Goal: Information Seeking & Learning: Understand process/instructions

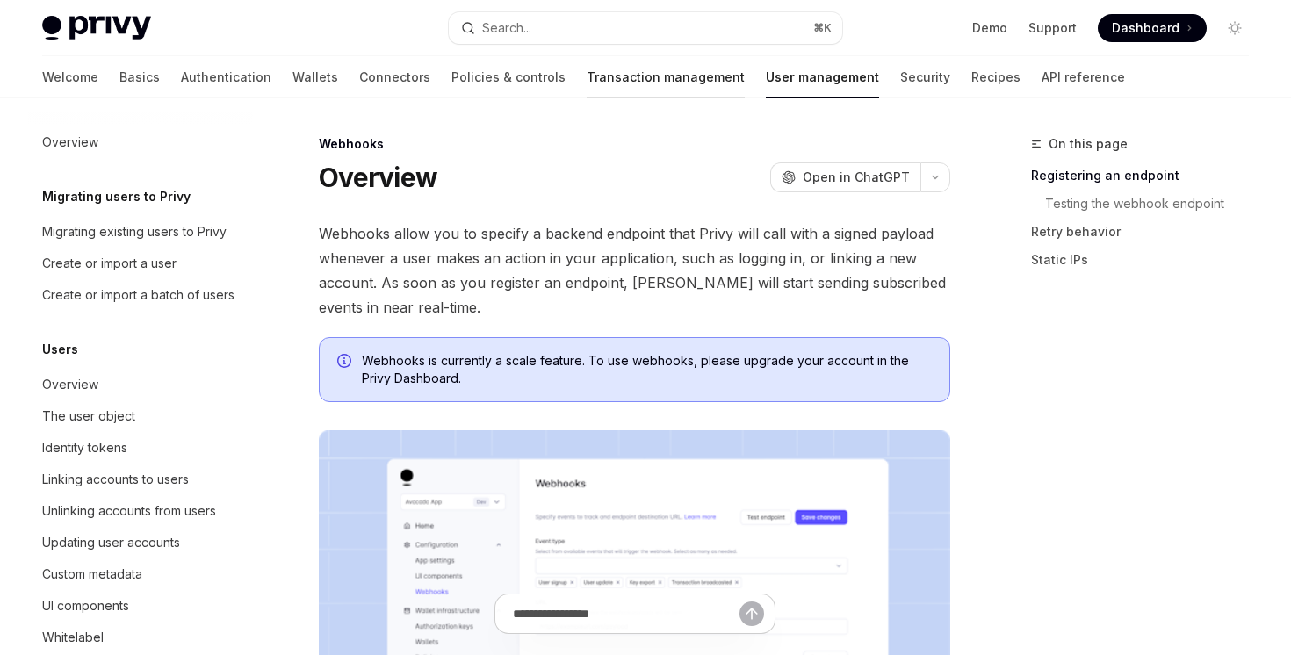
click at [587, 76] on link "Transaction management" at bounding box center [666, 77] width 158 height 42
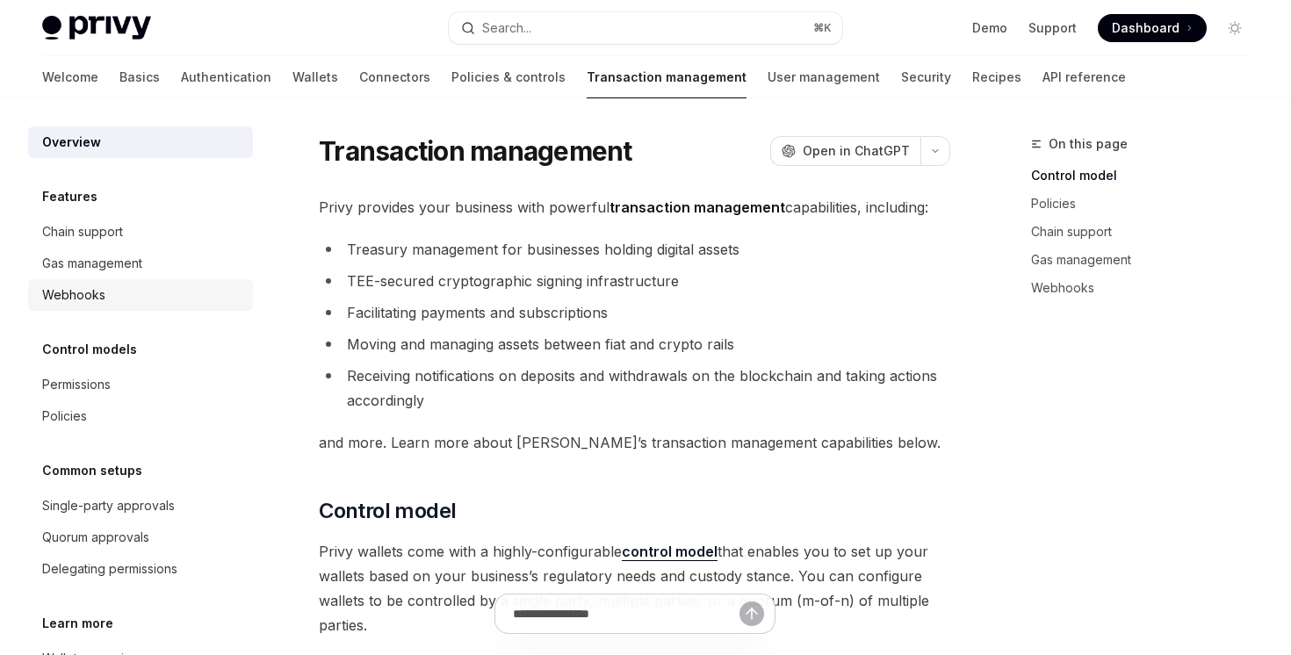
click at [185, 300] on div "Webhooks" at bounding box center [142, 295] width 200 height 21
type textarea "*"
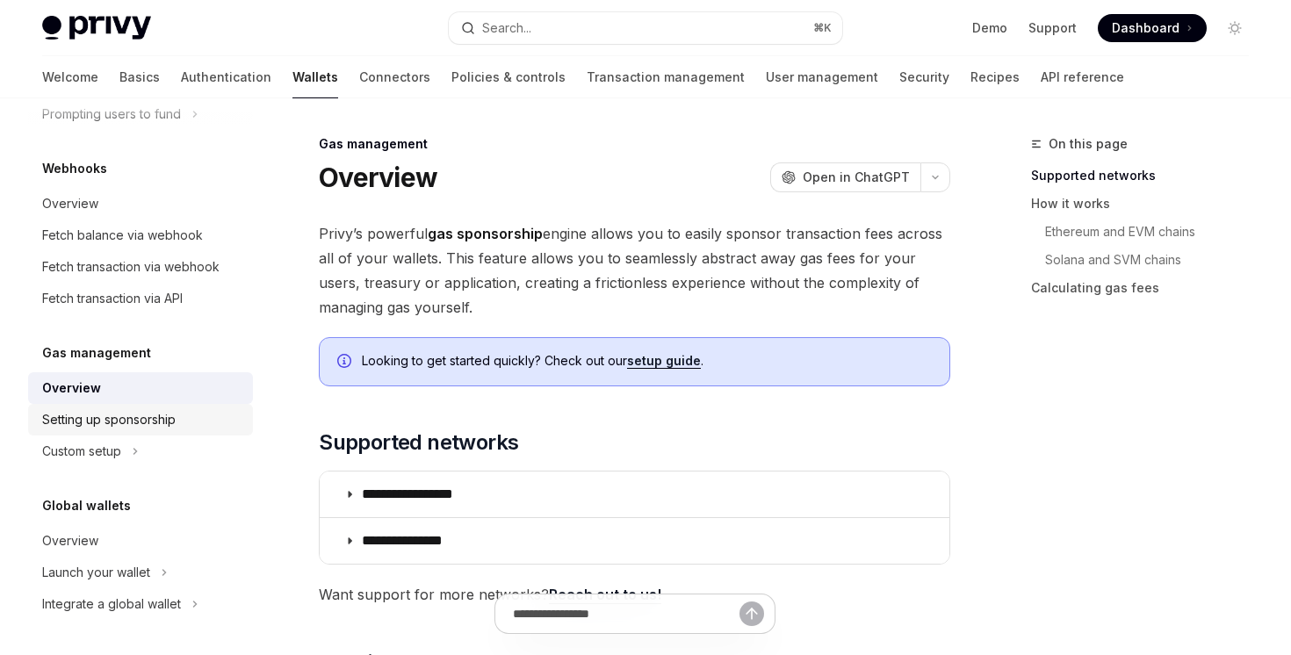
click at [120, 419] on div "Setting up sponsorship" at bounding box center [109, 419] width 134 height 21
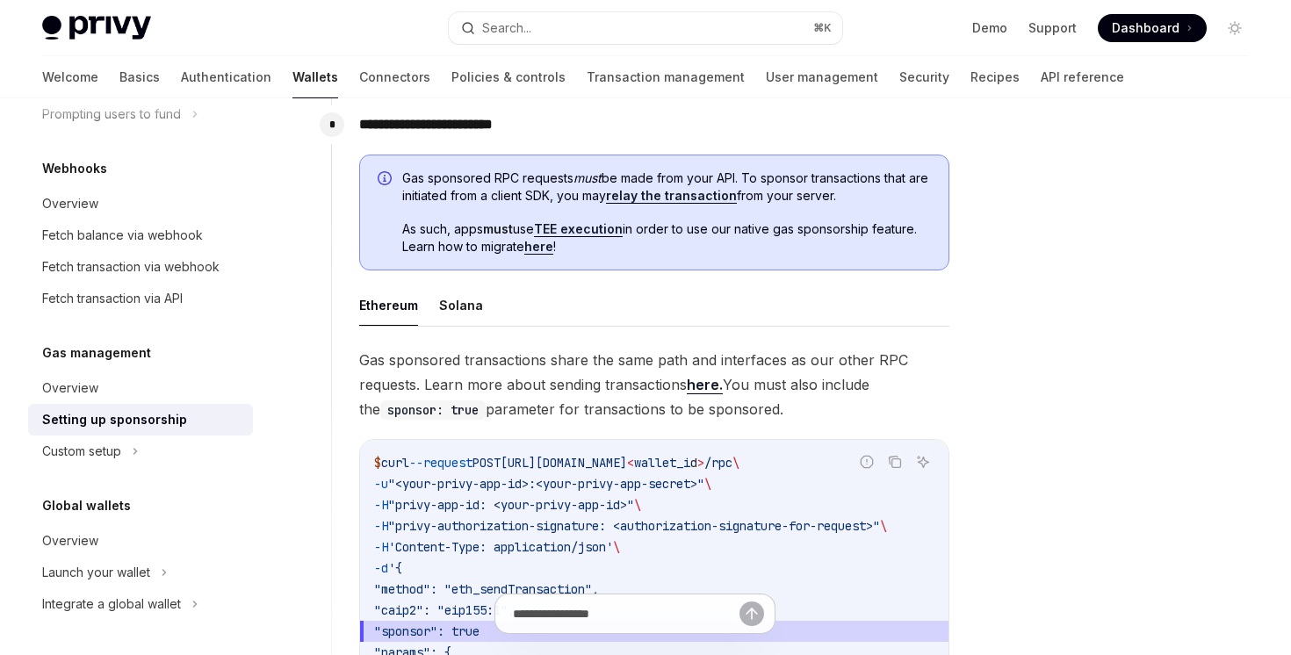
scroll to position [1297, 0]
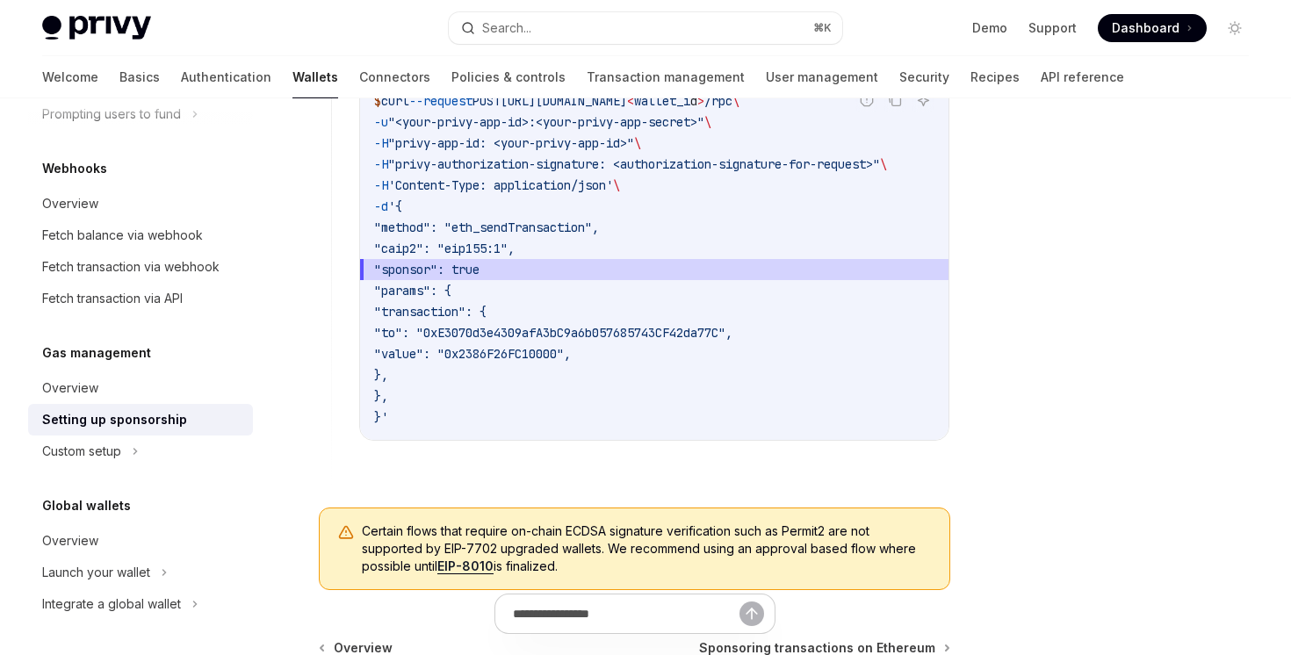
click at [168, 427] on div "Setting up sponsorship" at bounding box center [114, 419] width 145 height 21
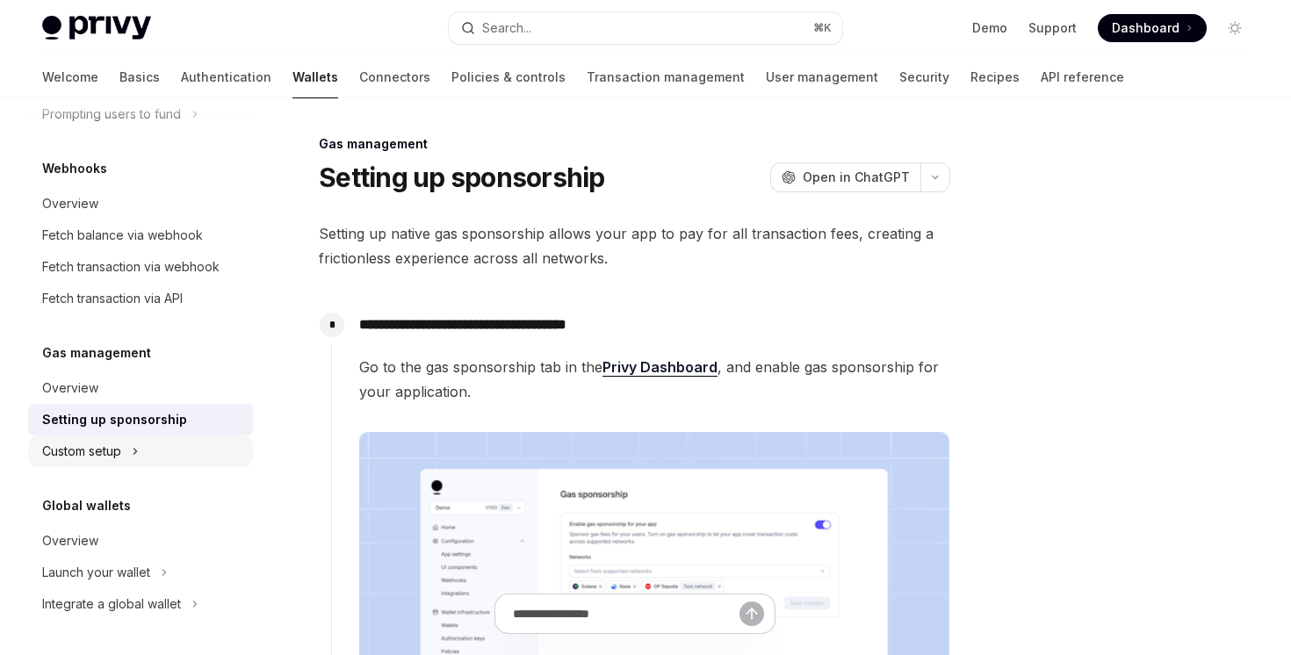
click at [160, 452] on div "Custom setup" at bounding box center [140, 452] width 225 height 32
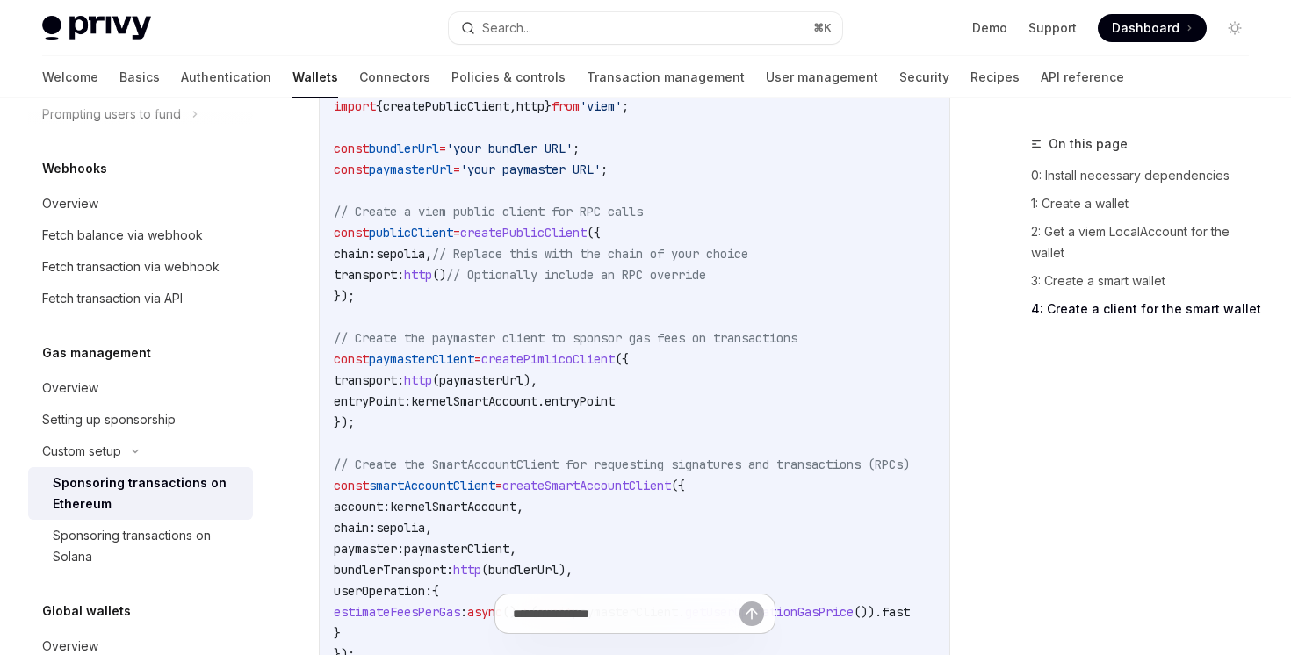
scroll to position [2770, 0]
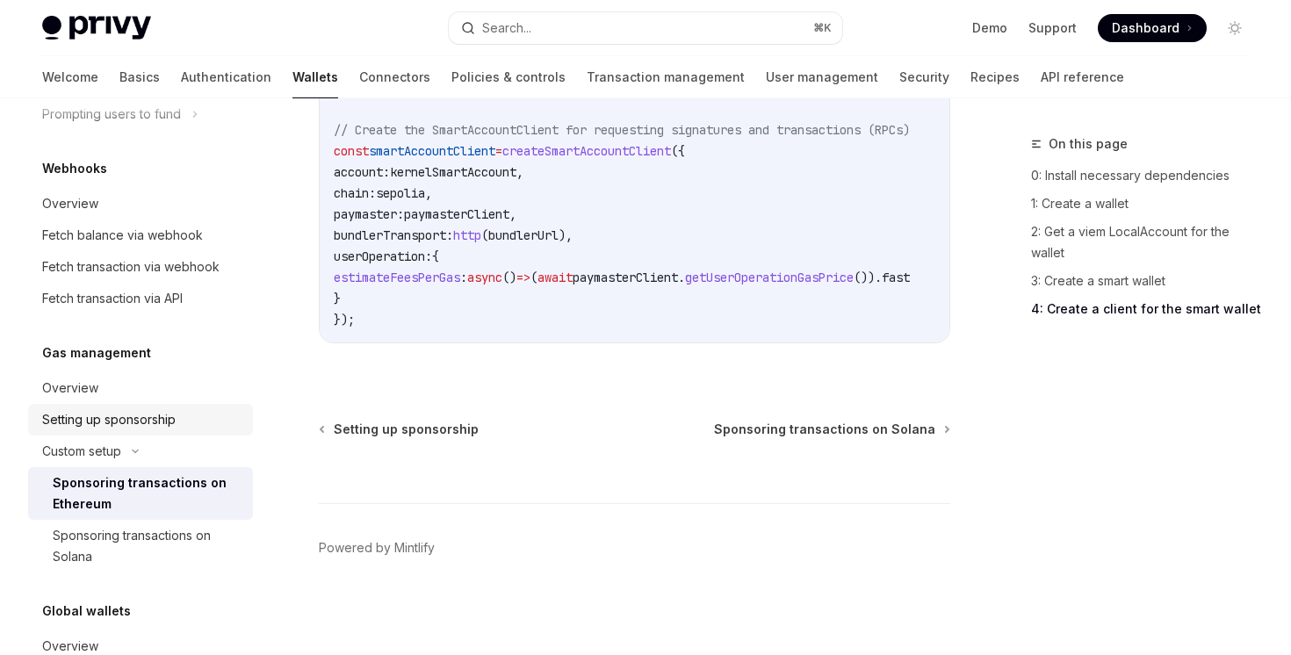
click at [122, 404] on link "Setting up sponsorship" at bounding box center [140, 420] width 225 height 32
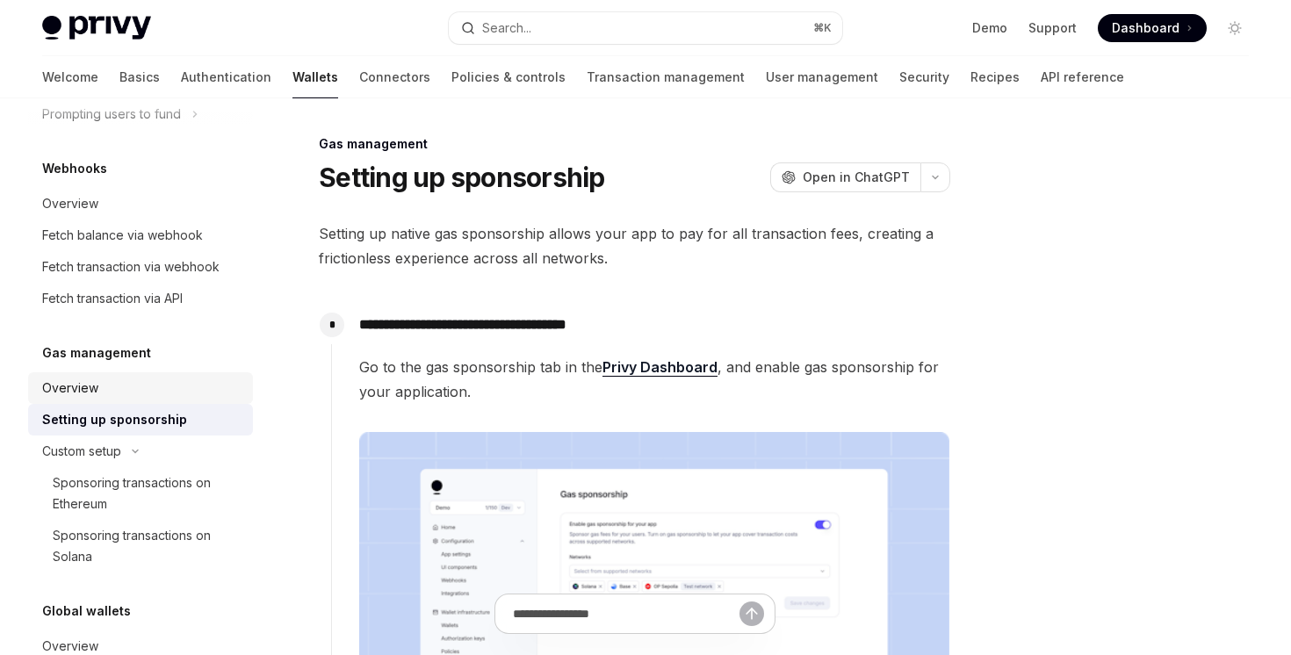
click at [126, 388] on div "Overview" at bounding box center [142, 388] width 200 height 21
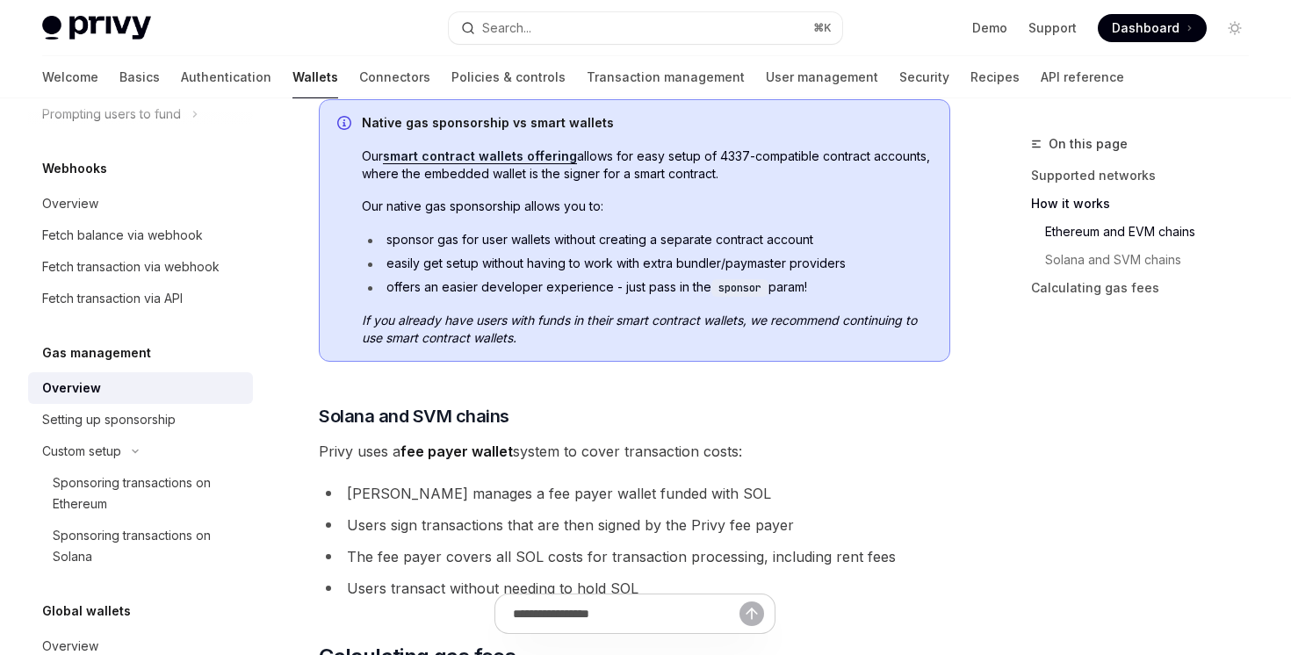
scroll to position [872, 0]
drag, startPoint x: 467, startPoint y: 235, endPoint x: 481, endPoint y: 250, distance: 20.5
click at [481, 250] on ul "sponsor gas for user wallets without creating a separate contract account easil…" at bounding box center [647, 265] width 570 height 66
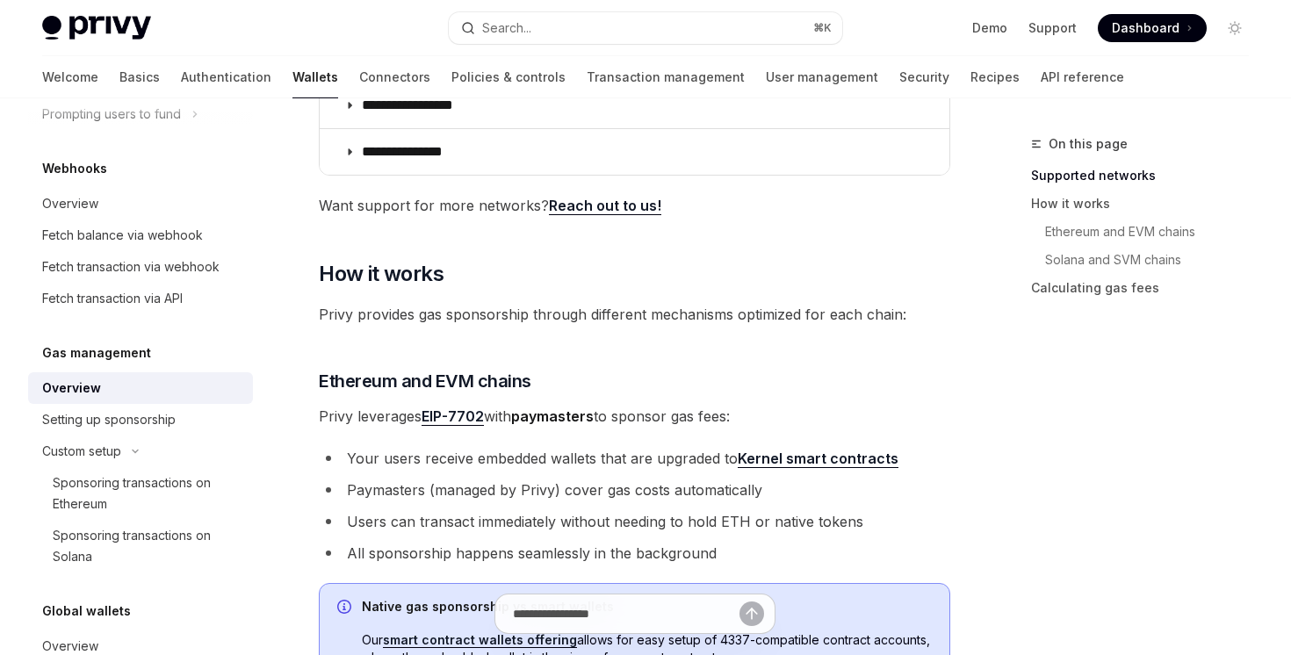
scroll to position [0, 0]
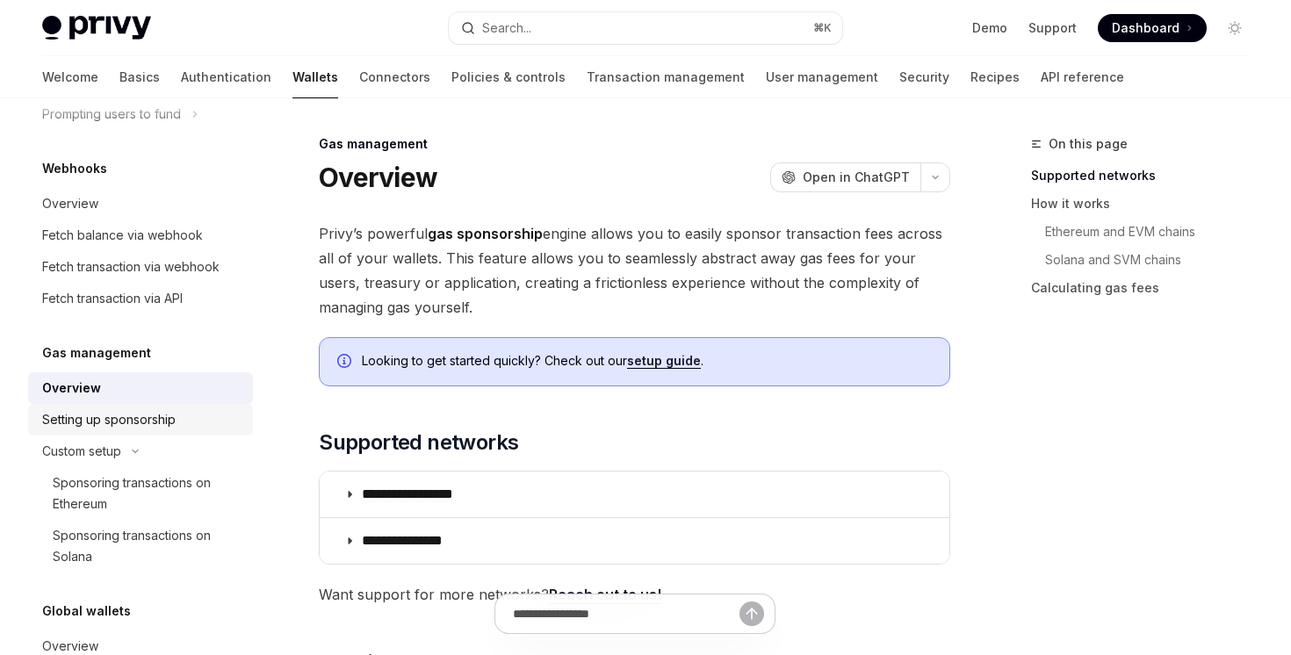
click at [154, 420] on div "Setting up sponsorship" at bounding box center [109, 419] width 134 height 21
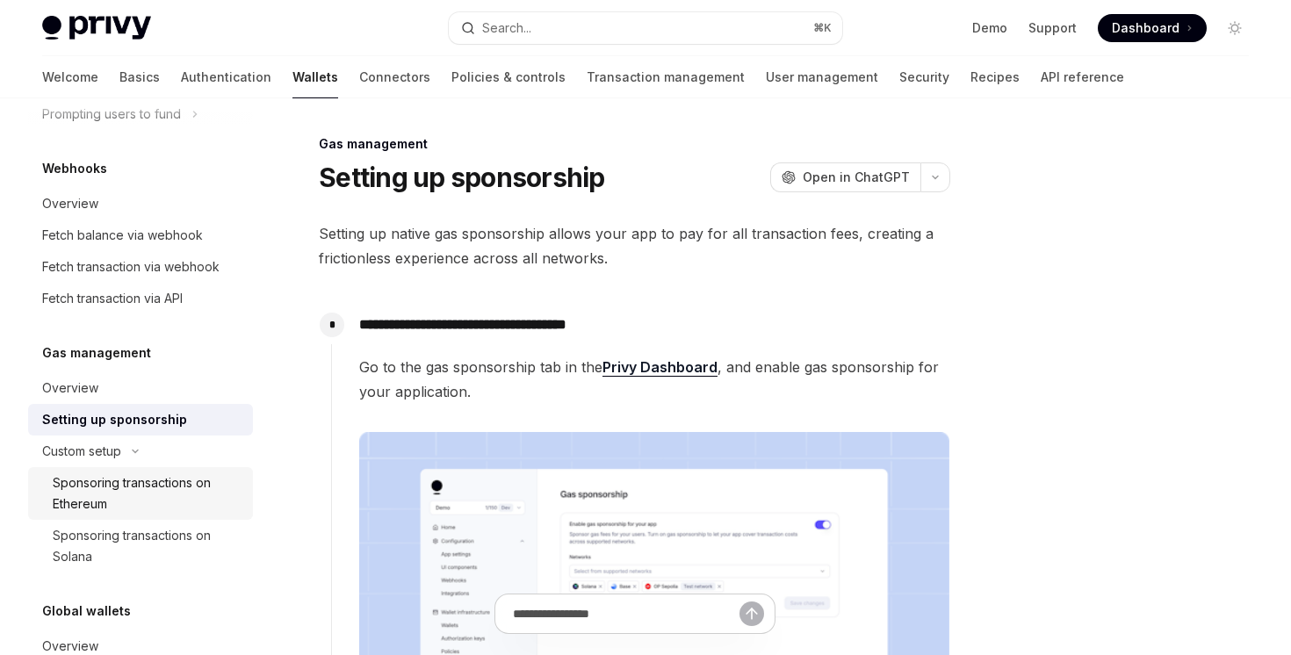
click at [150, 468] on link "Sponsoring transactions on Ethereum" at bounding box center [140, 493] width 225 height 53
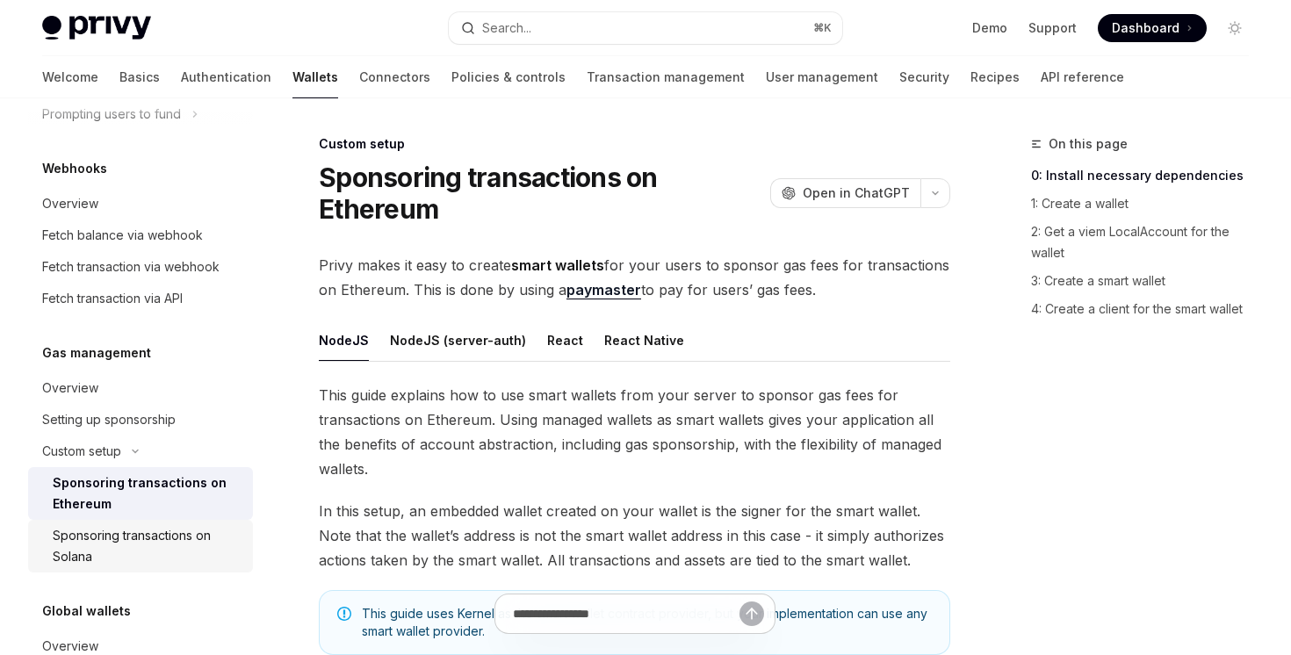
click at [166, 539] on div "Sponsoring transactions on Solana" at bounding box center [148, 546] width 190 height 42
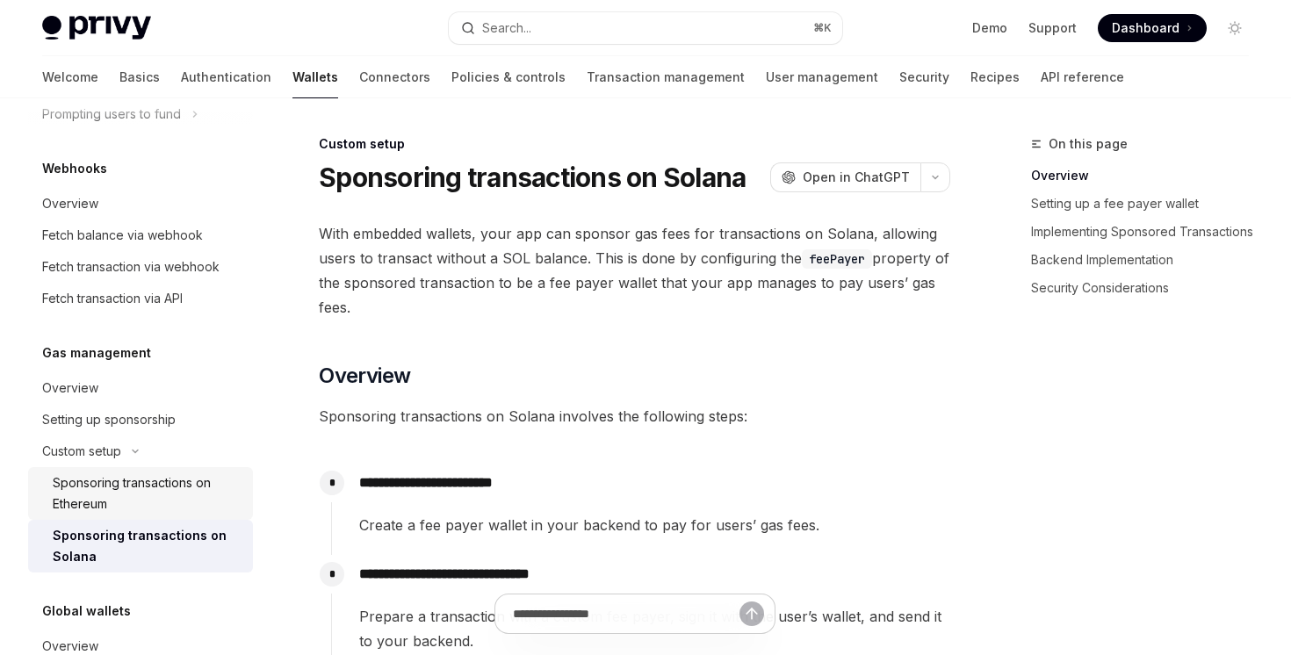
click at [167, 502] on div "Sponsoring transactions on Ethereum" at bounding box center [148, 494] width 190 height 42
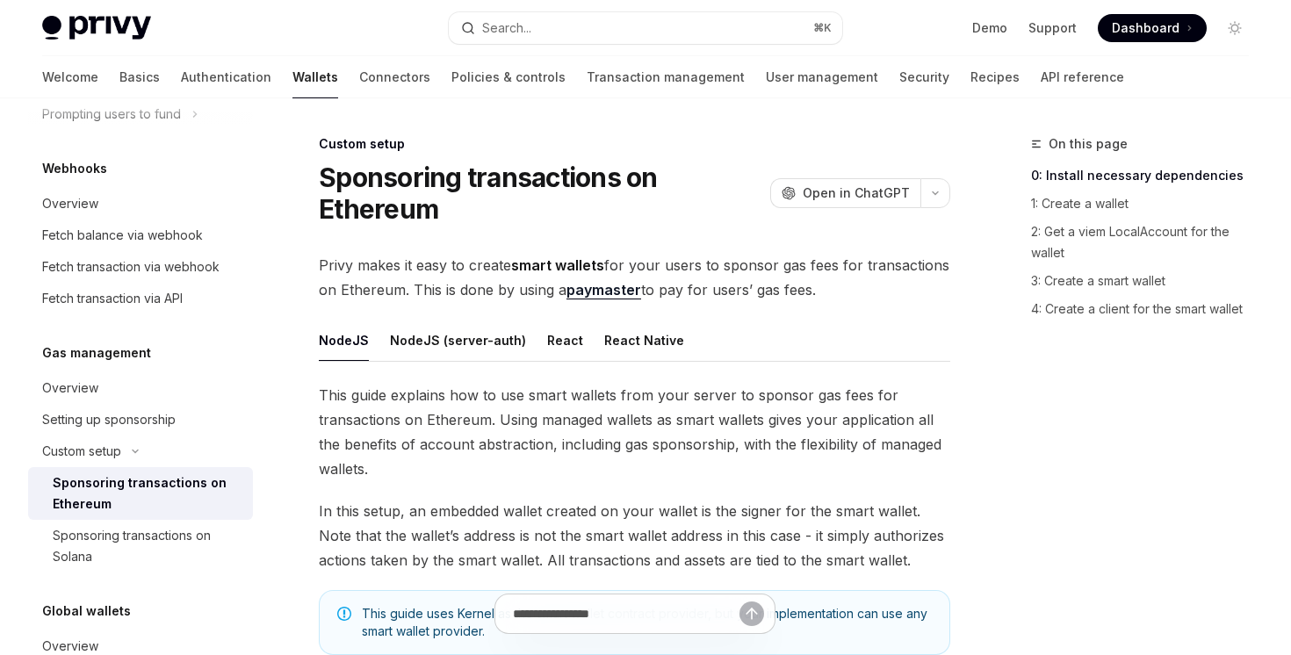
scroll to position [632, 0]
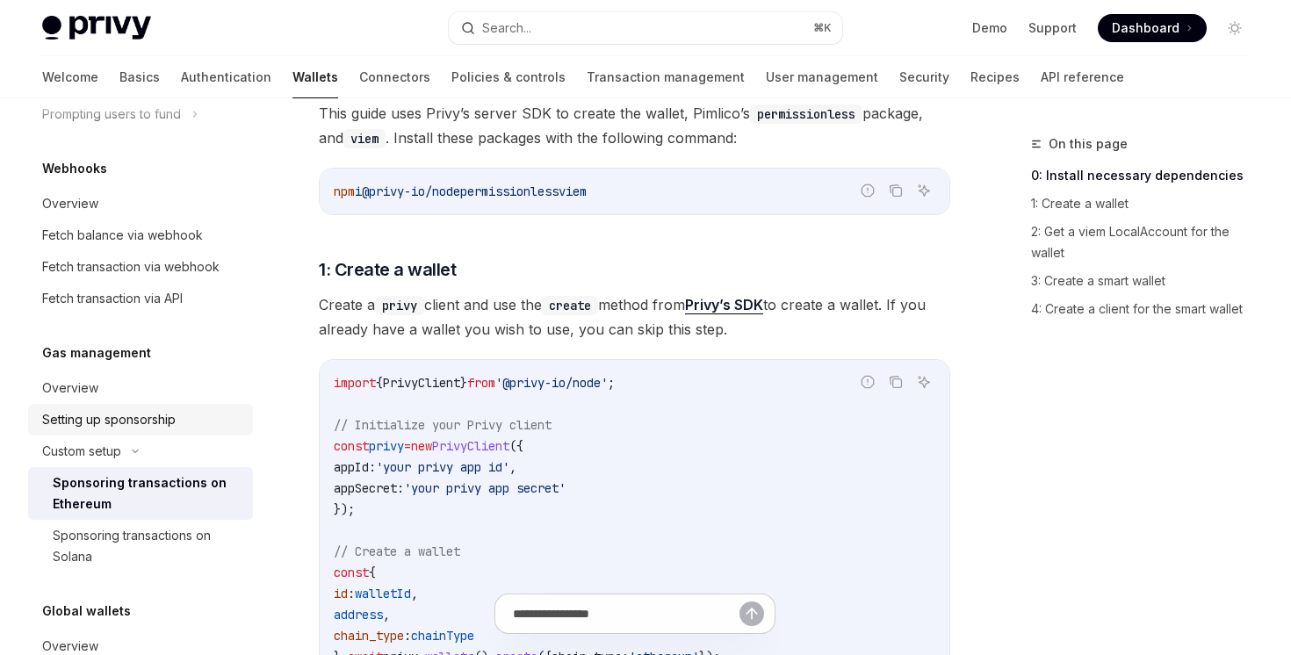
click at [179, 429] on div "Setting up sponsorship" at bounding box center [142, 419] width 200 height 21
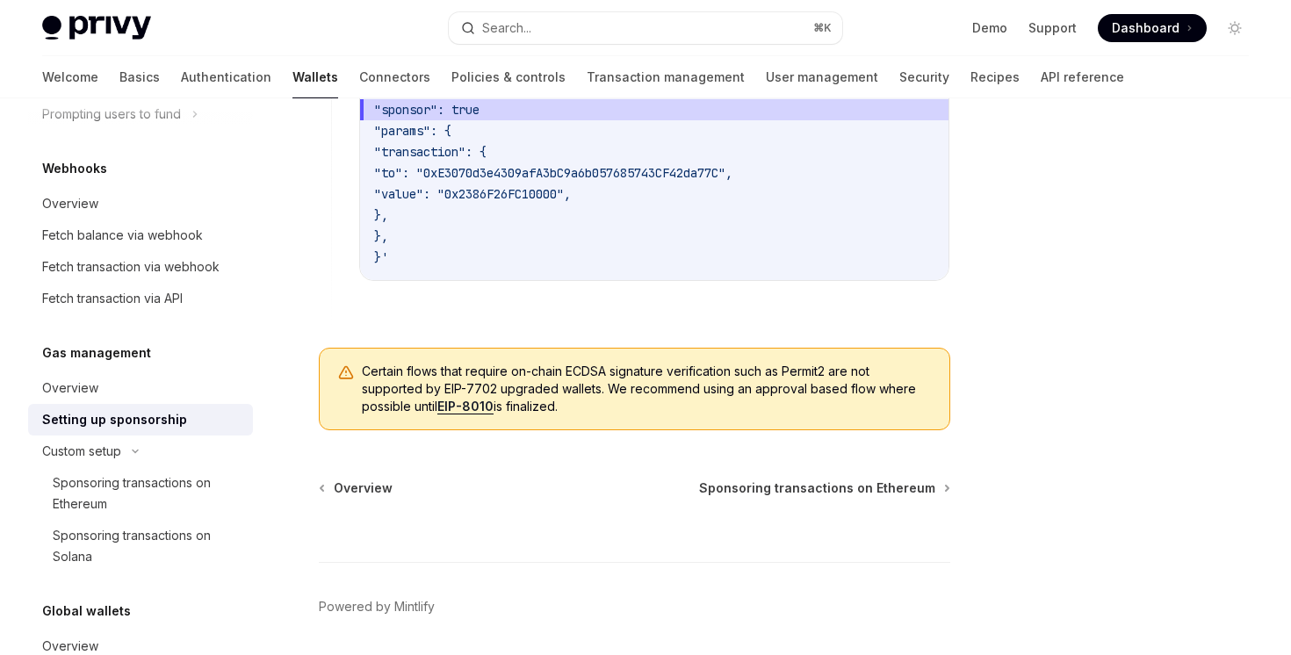
scroll to position [1513, 0]
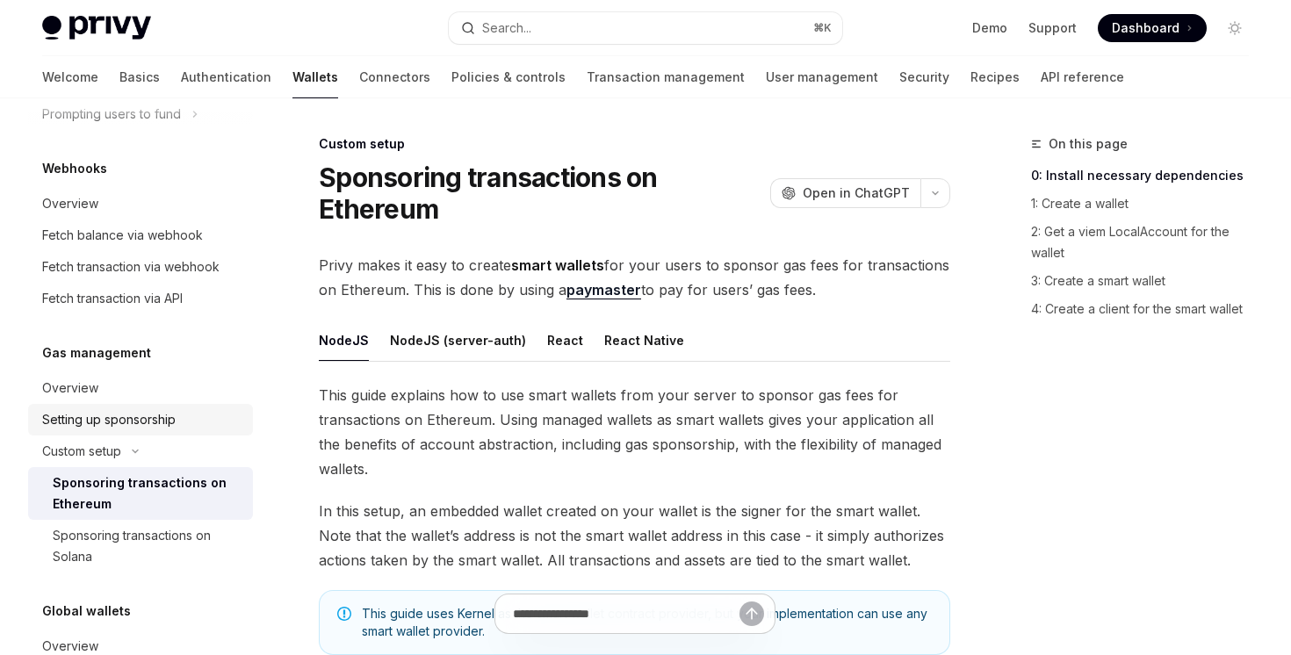
click at [144, 423] on div "Setting up sponsorship" at bounding box center [109, 419] width 134 height 21
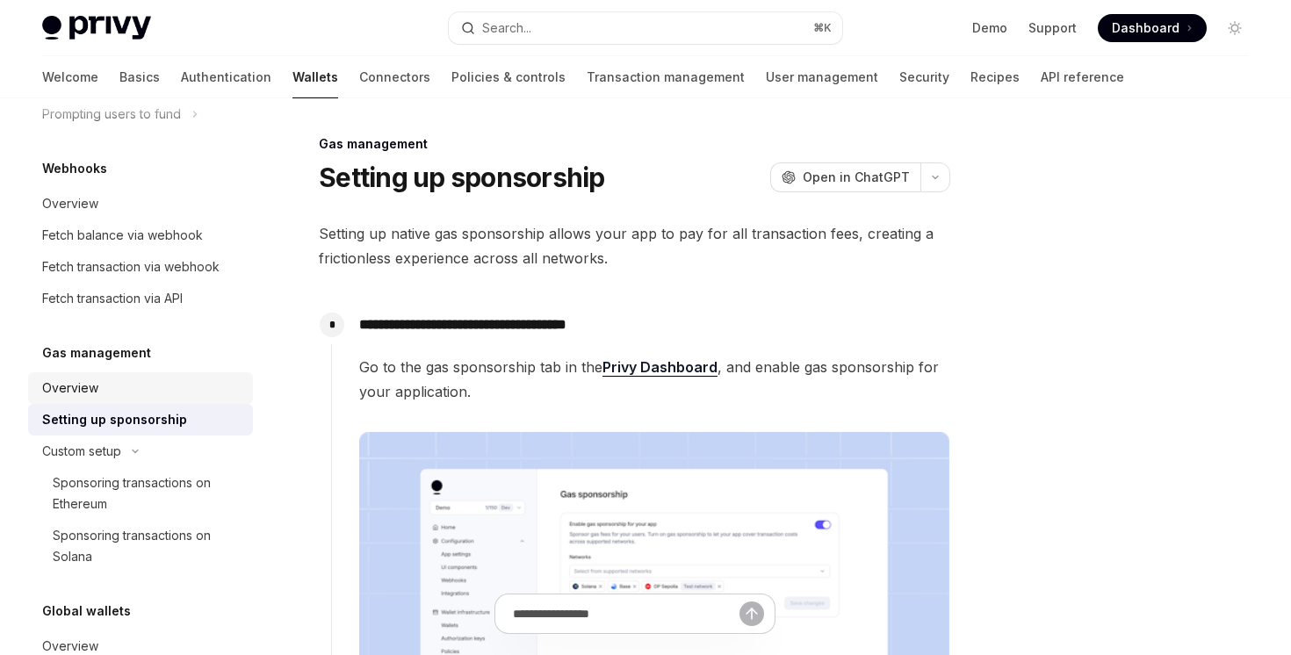
click at [93, 388] on div "Overview" at bounding box center [70, 388] width 56 height 21
type textarea "*"
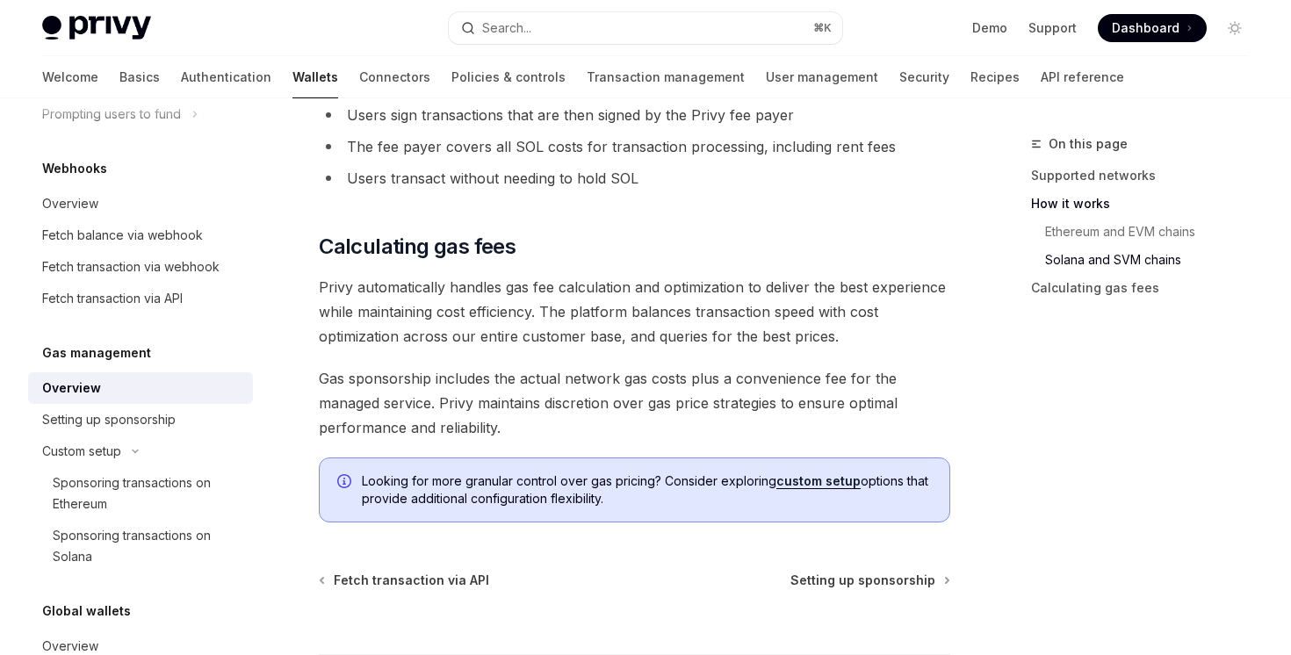
scroll to position [1326, 0]
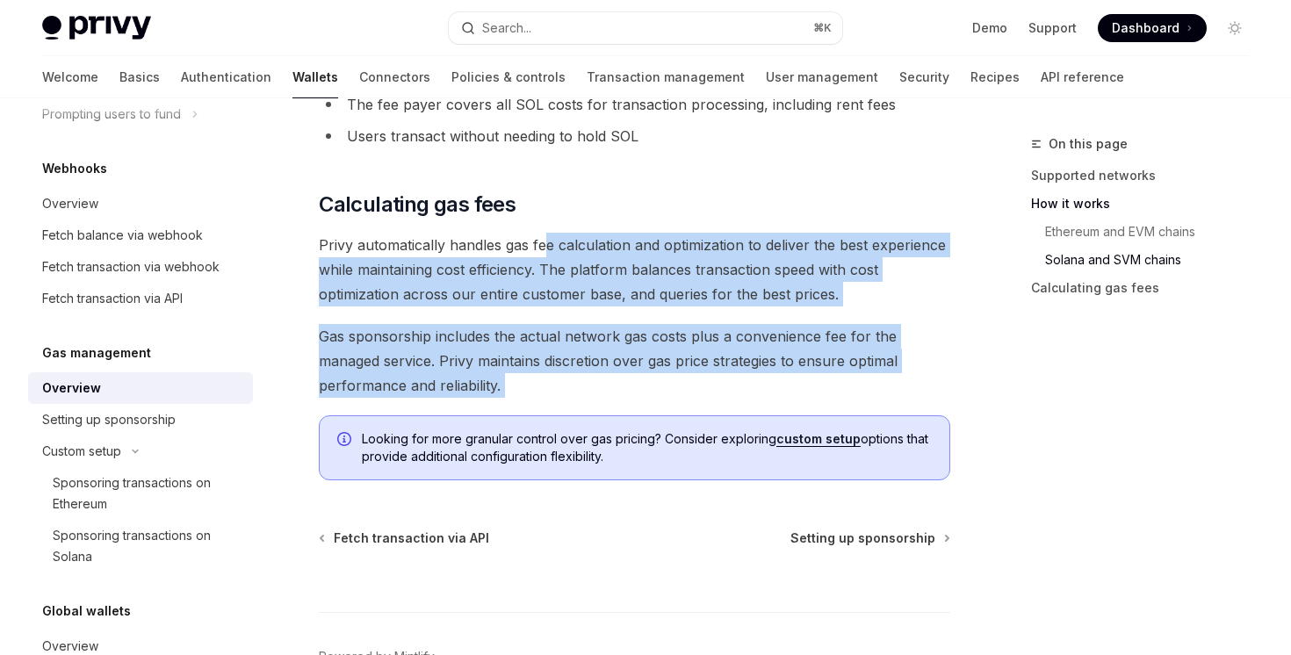
drag, startPoint x: 543, startPoint y: 235, endPoint x: 548, endPoint y: 416, distance: 181.9
click at [548, 416] on div "Looking for more granular control over gas pricing? Consider exploring custom s…" at bounding box center [635, 447] width 632 height 65
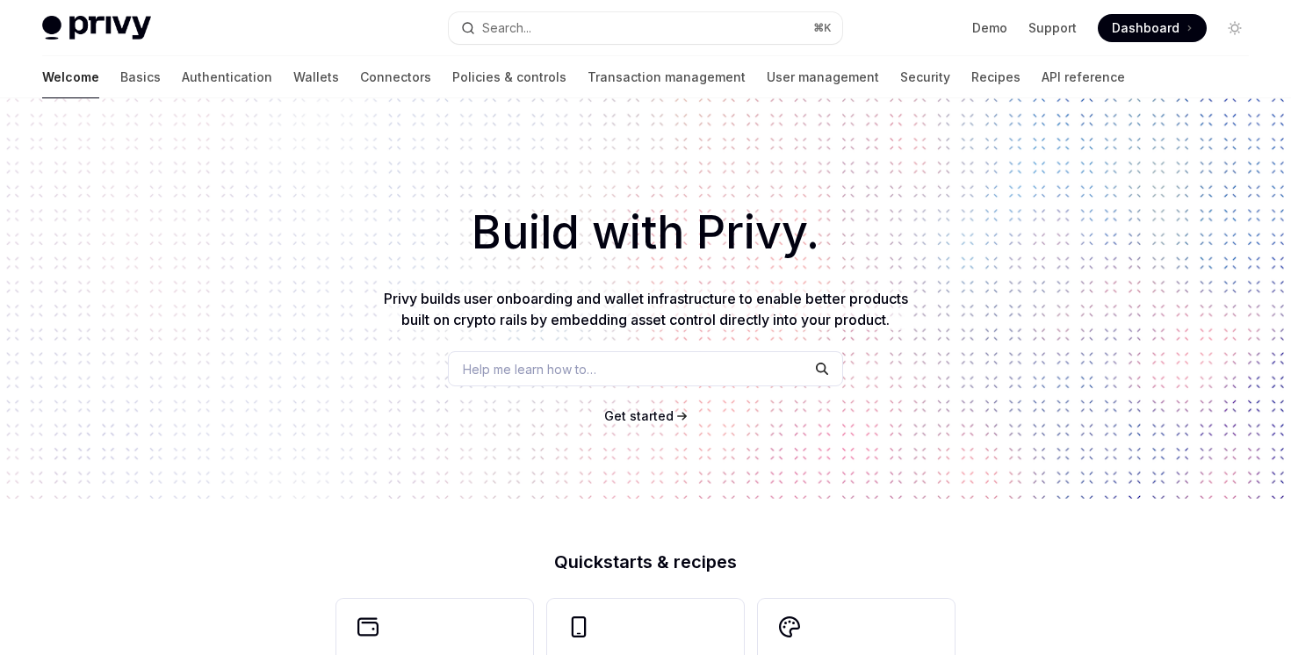
click at [679, 44] on div "Privy Docs home page Search... ⌘ K Demo Support Dashboard Dashboard Search..." at bounding box center [645, 28] width 1207 height 56
click at [677, 36] on button "Search... ⌘ K" at bounding box center [645, 28] width 393 height 32
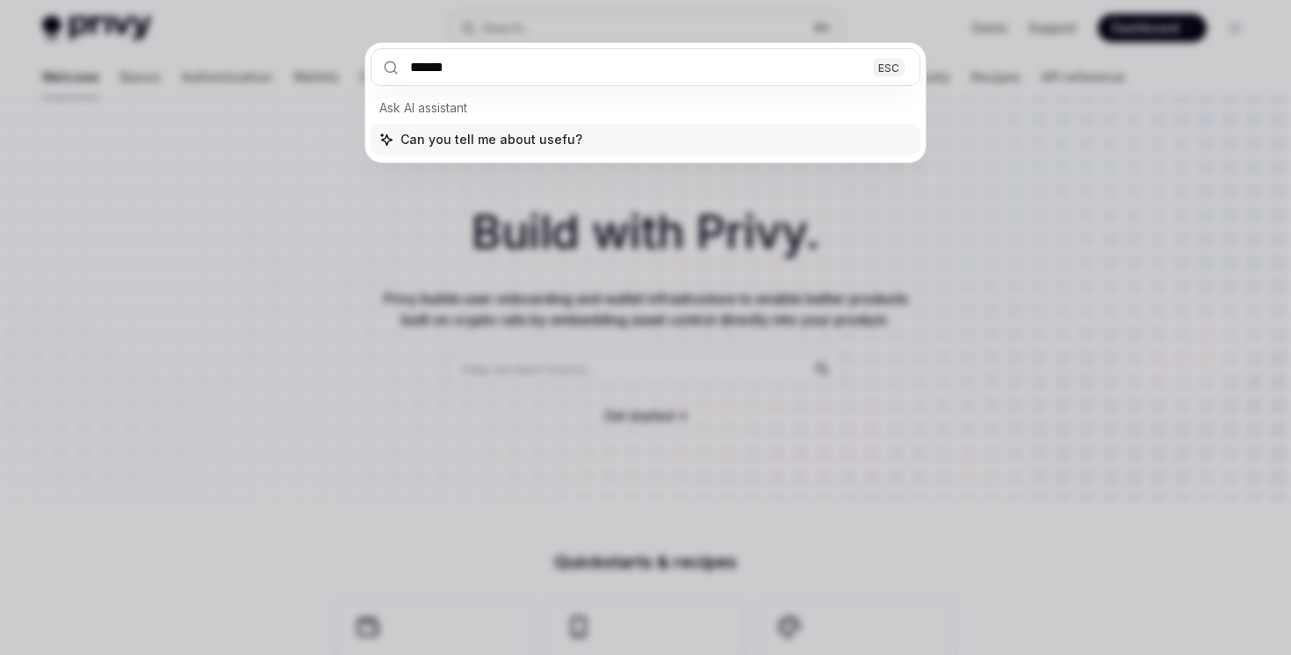
type input "*******"
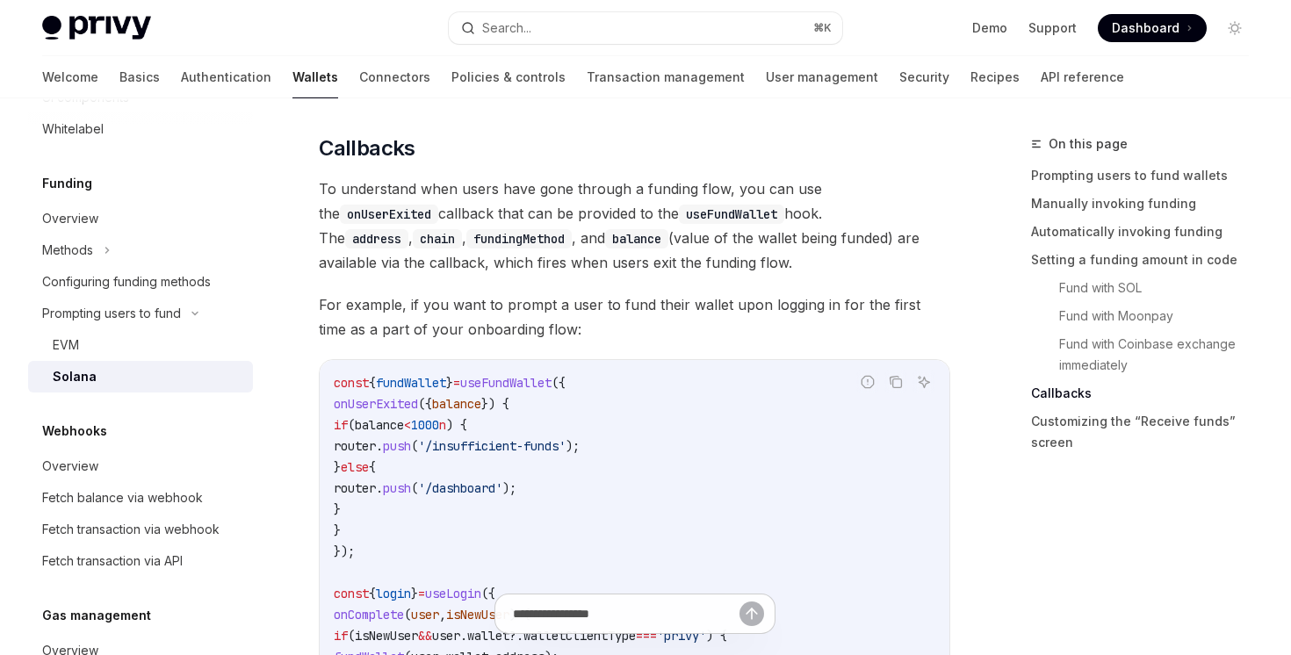
scroll to position [2800, 0]
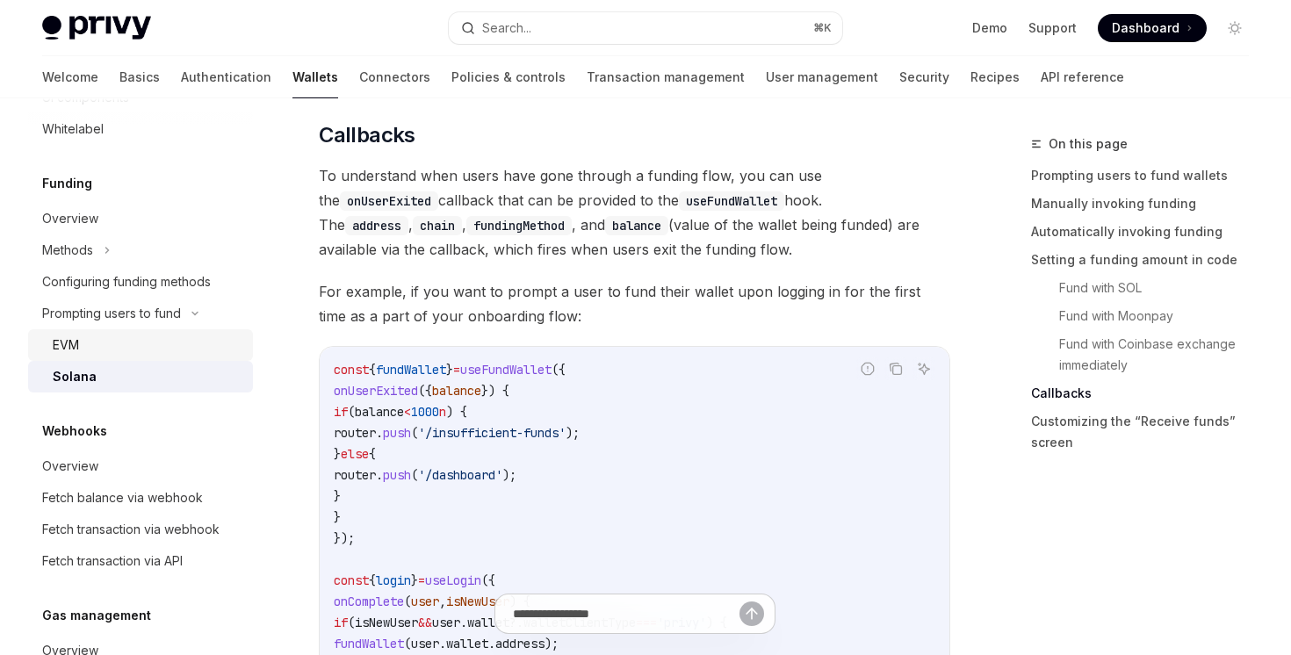
click at [163, 336] on div "EVM" at bounding box center [148, 345] width 190 height 21
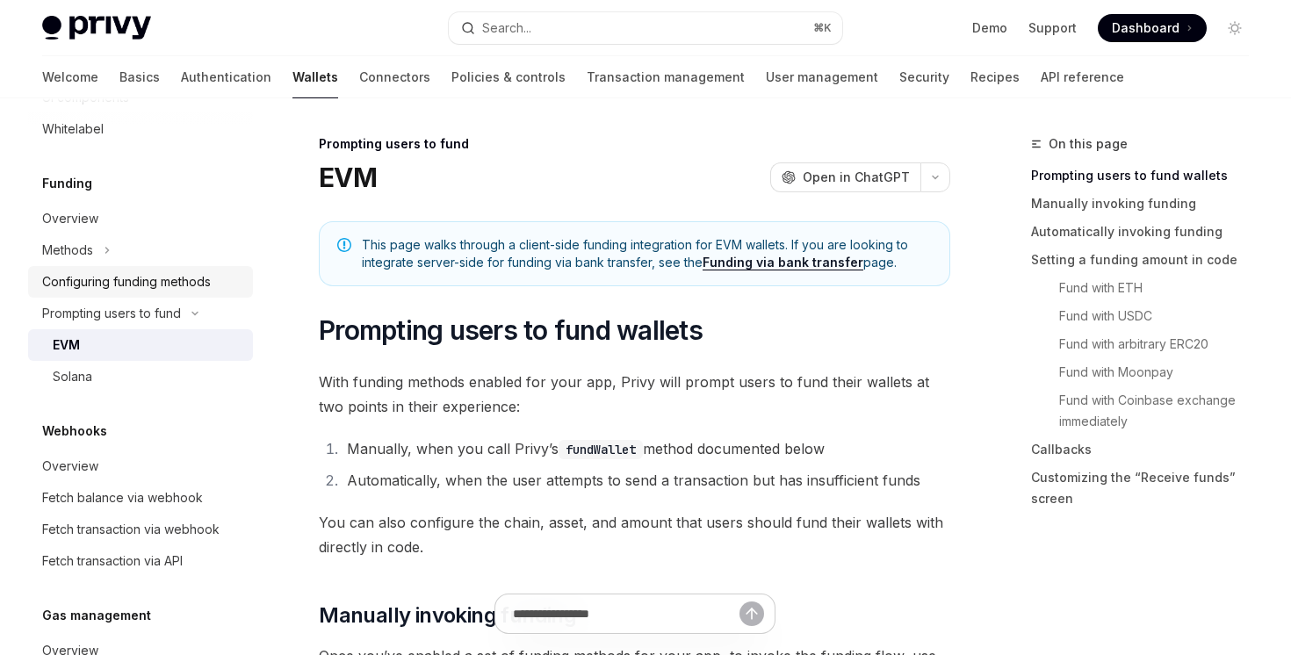
click at [199, 287] on div "Configuring funding methods" at bounding box center [126, 281] width 169 height 21
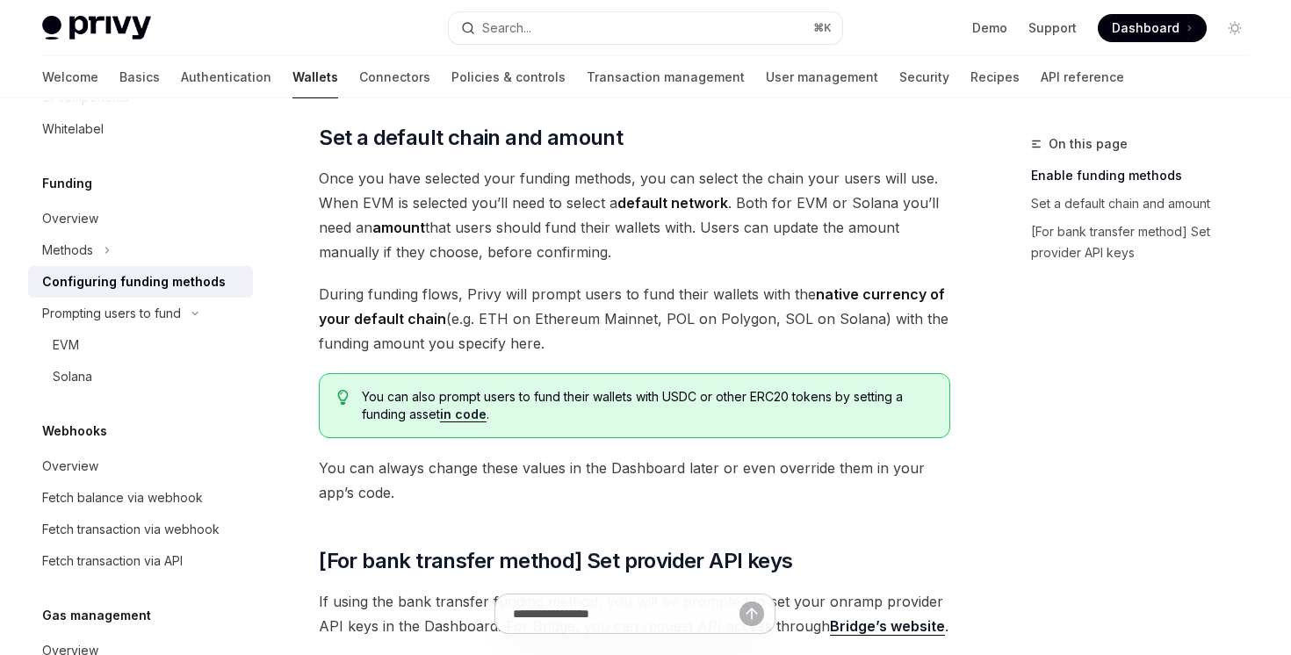
scroll to position [1021, 0]
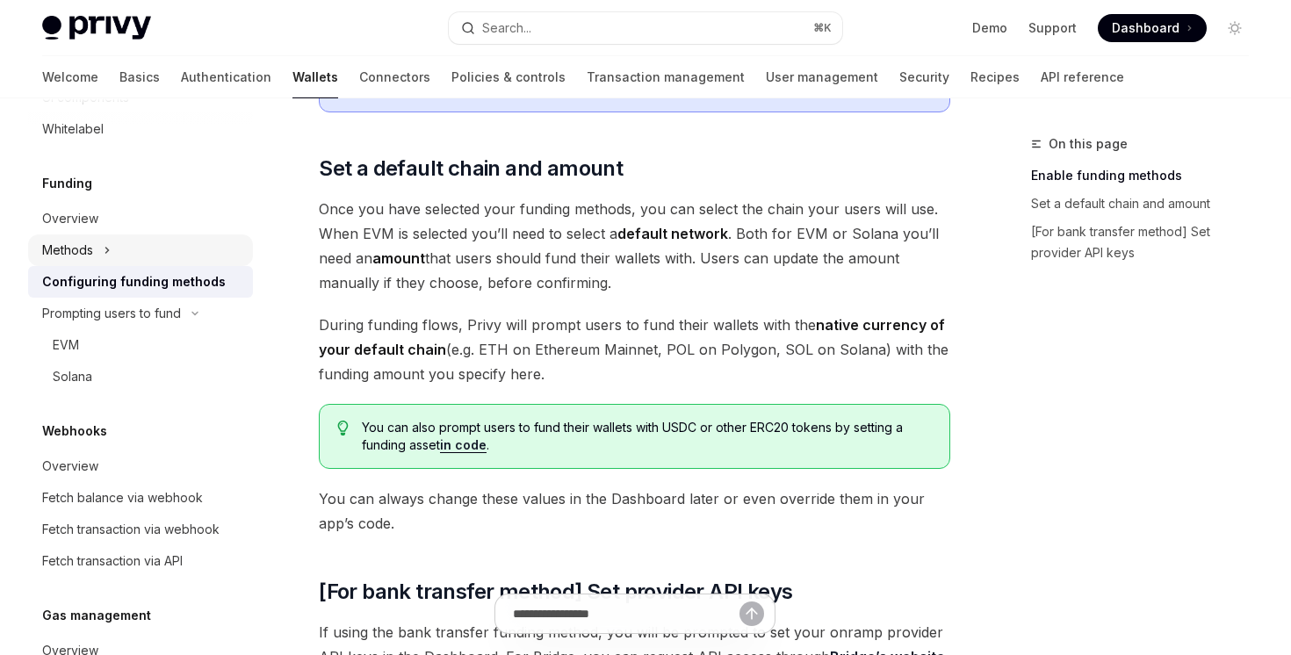
click at [168, 255] on div "Methods" at bounding box center [140, 251] width 225 height 32
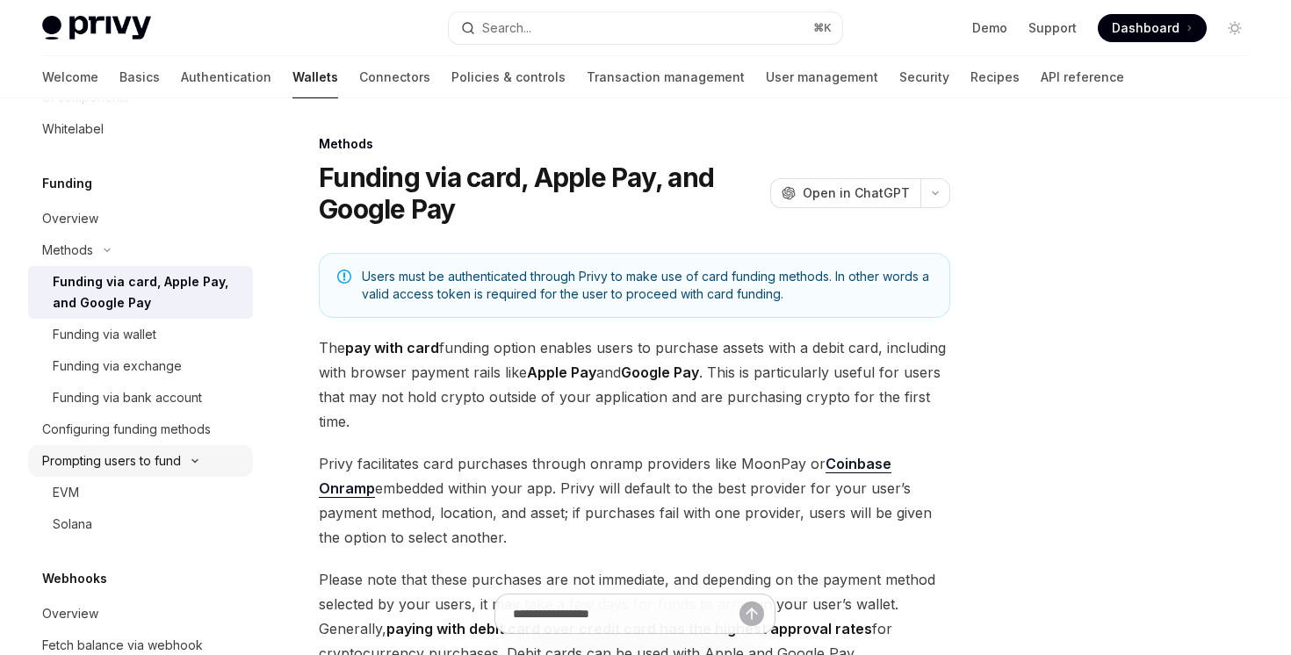
click at [154, 464] on div "Prompting users to fund" at bounding box center [111, 461] width 139 height 21
click at [154, 466] on div "Prompting users to fund" at bounding box center [111, 461] width 139 height 21
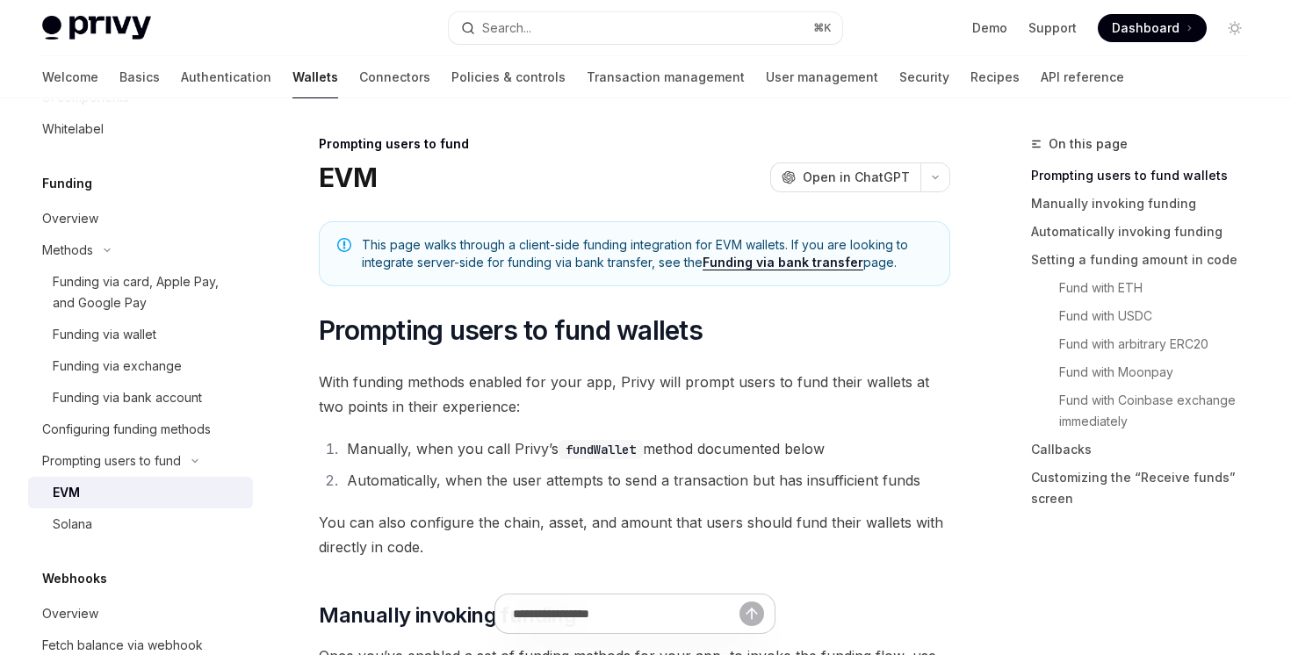
click at [154, 490] on div "EVM" at bounding box center [148, 492] width 190 height 21
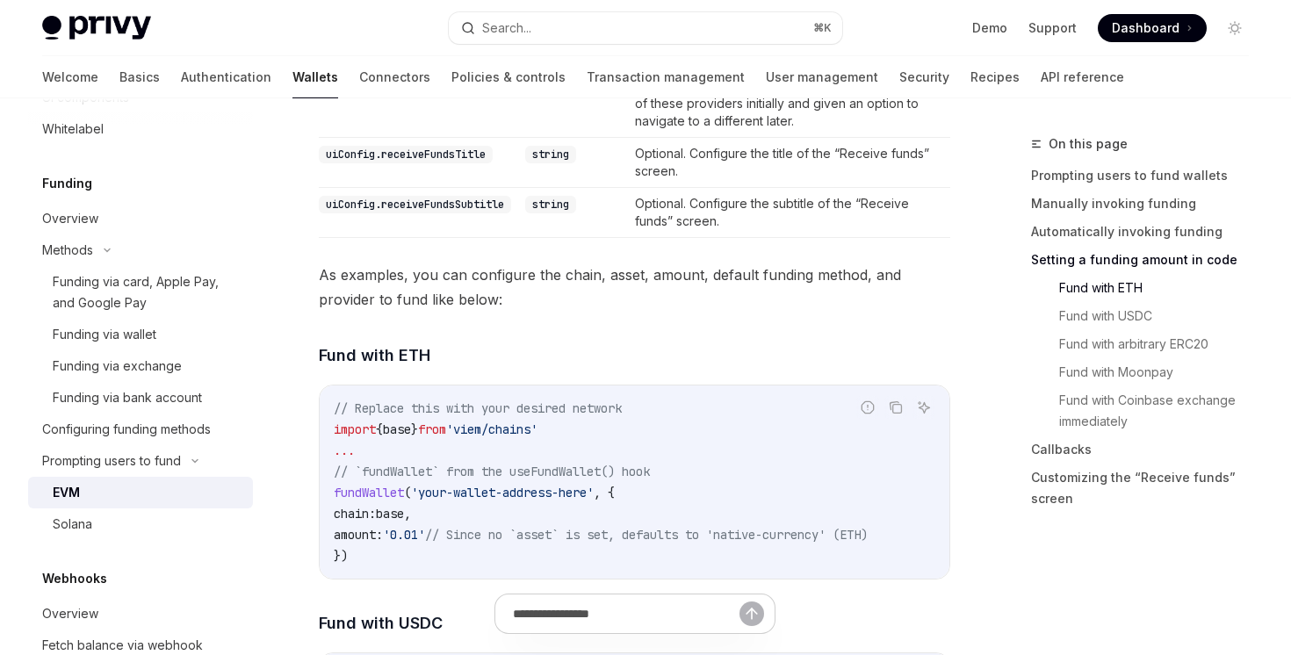
scroll to position [1310, 0]
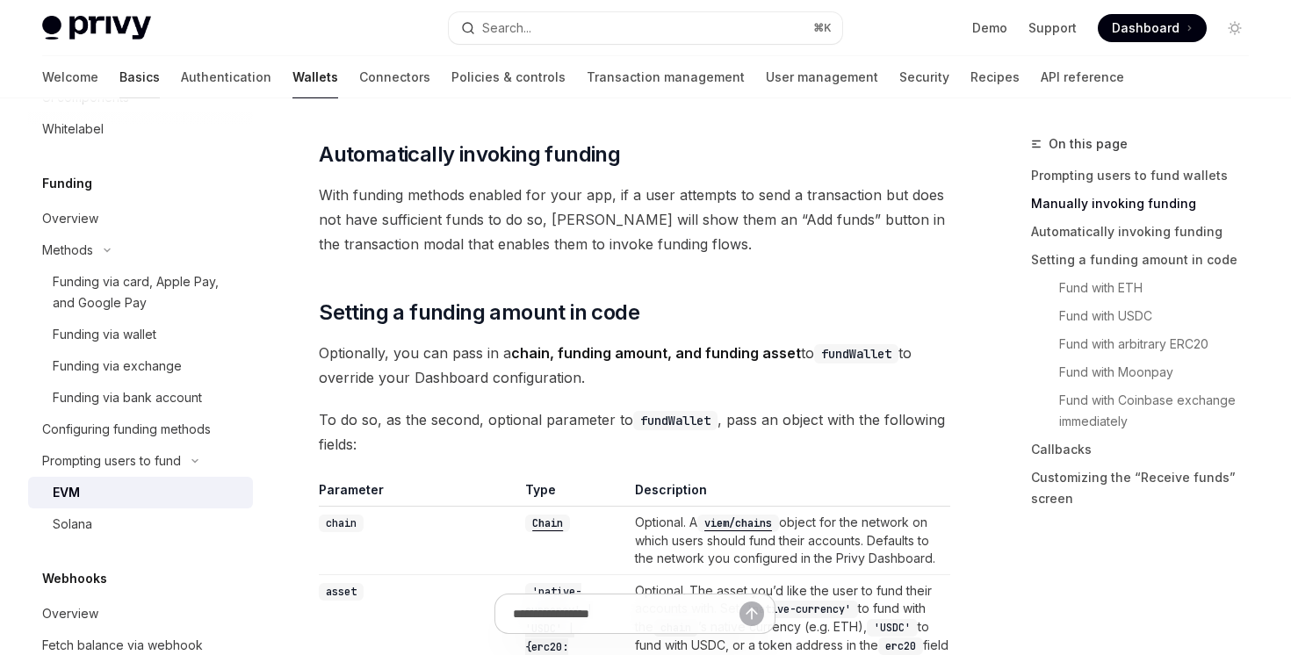
click at [119, 84] on link "Basics" at bounding box center [139, 77] width 40 height 42
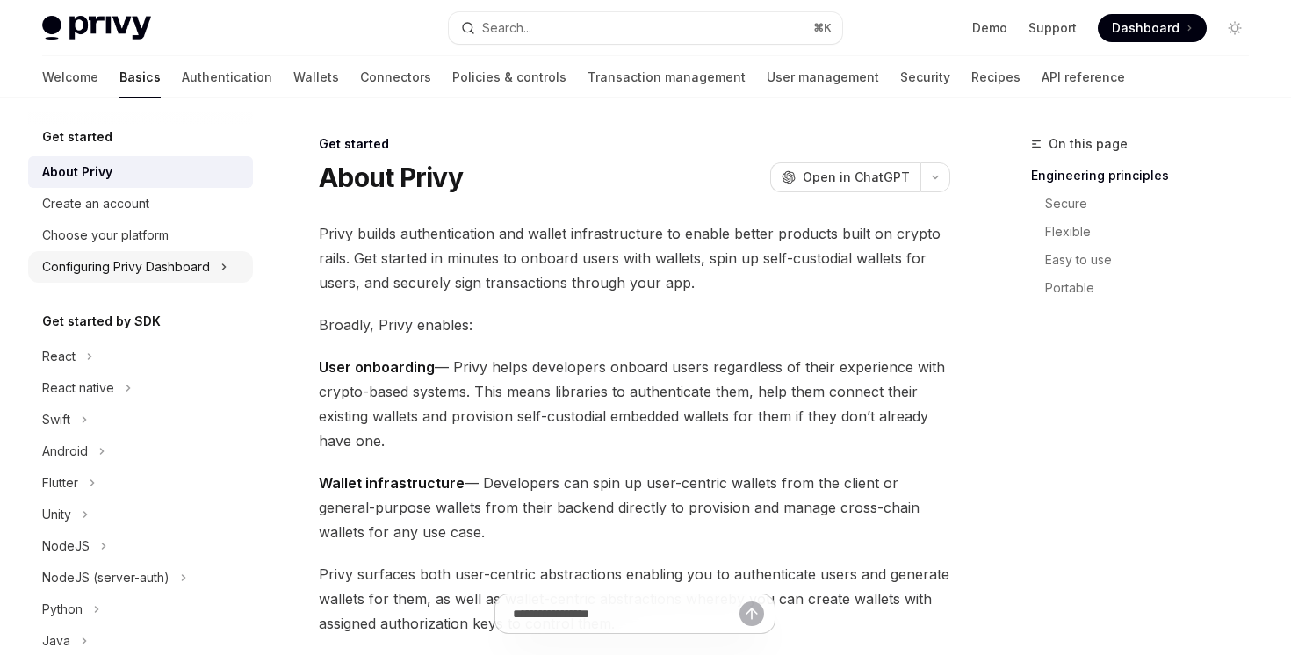
click at [134, 252] on div "Configuring Privy Dashboard" at bounding box center [140, 267] width 225 height 32
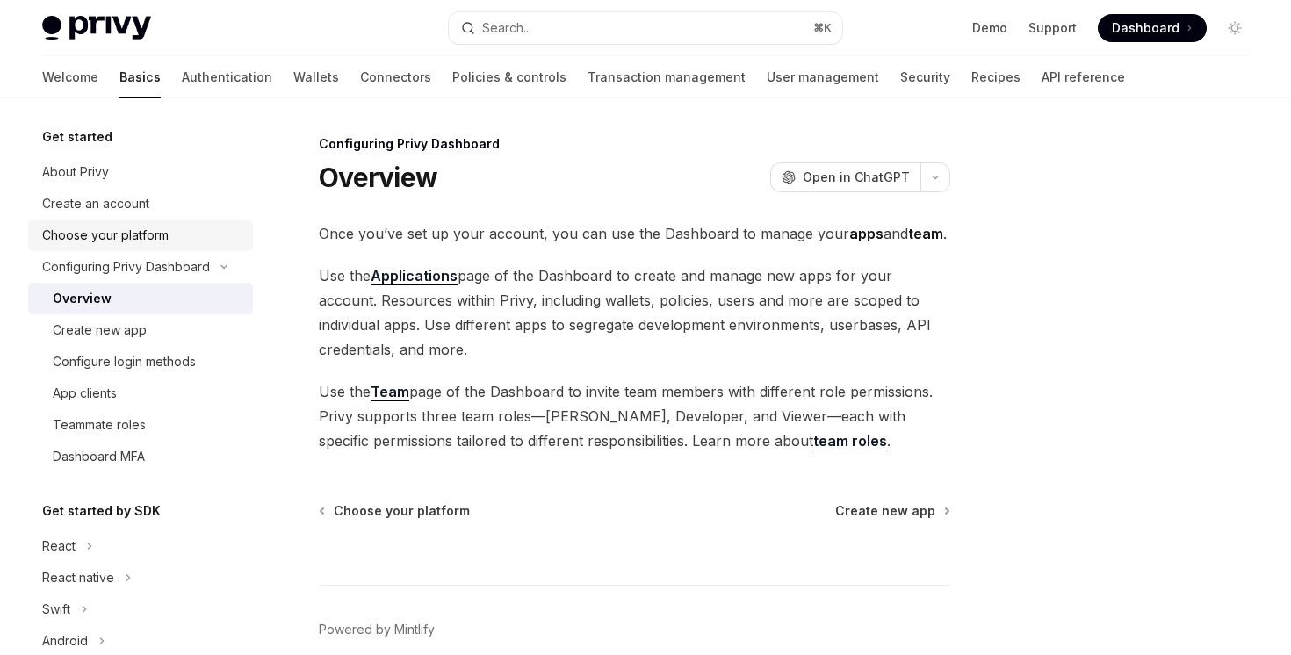
click at [185, 238] on div "Choose your platform" at bounding box center [142, 235] width 200 height 21
type textarea "*"
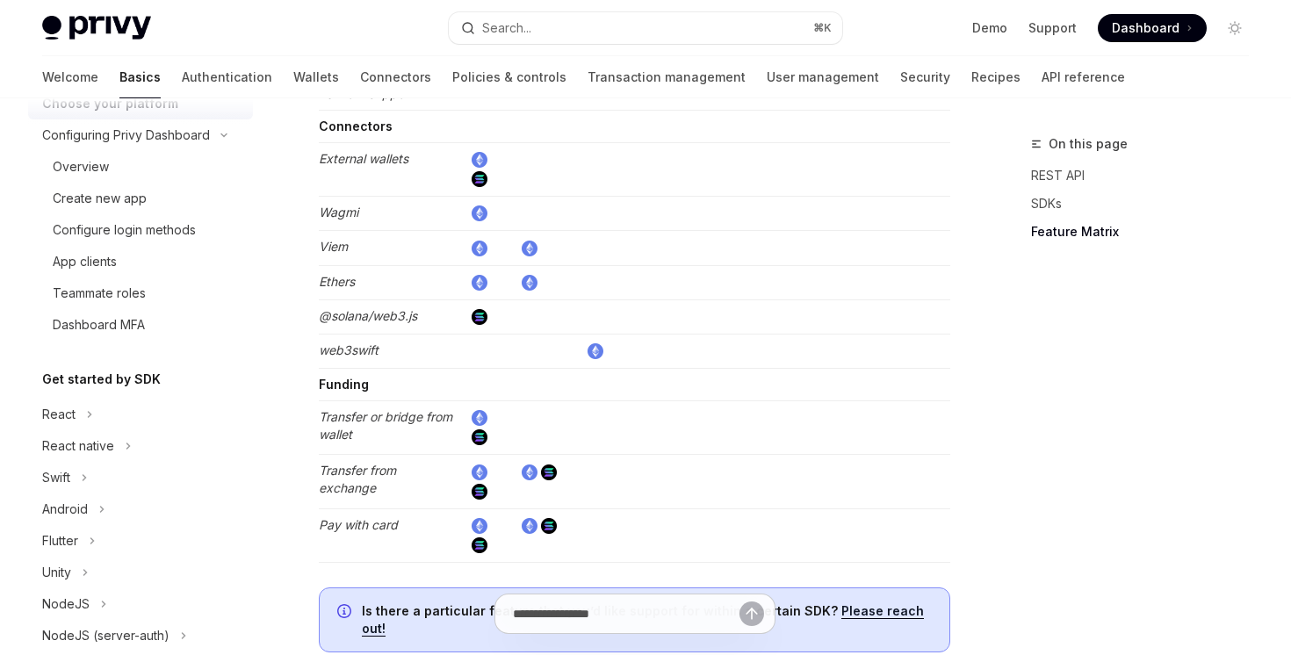
scroll to position [3307, 0]
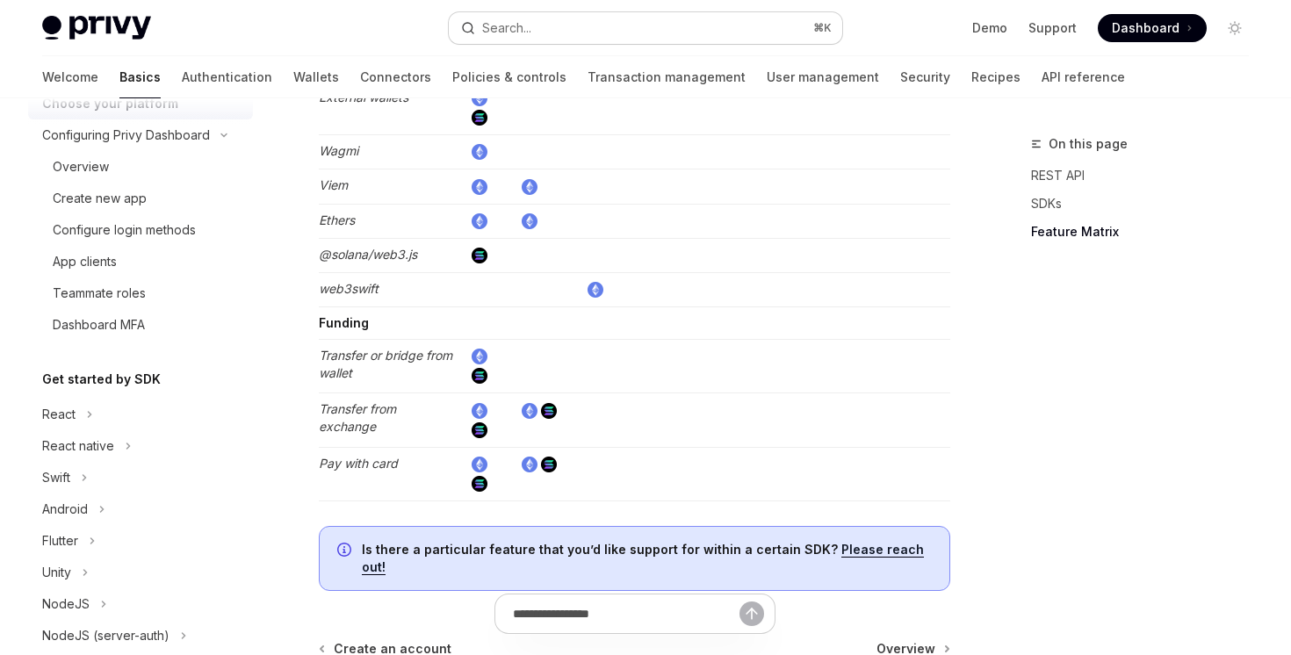
click at [655, 27] on button "Search... ⌘ K" at bounding box center [645, 28] width 393 height 32
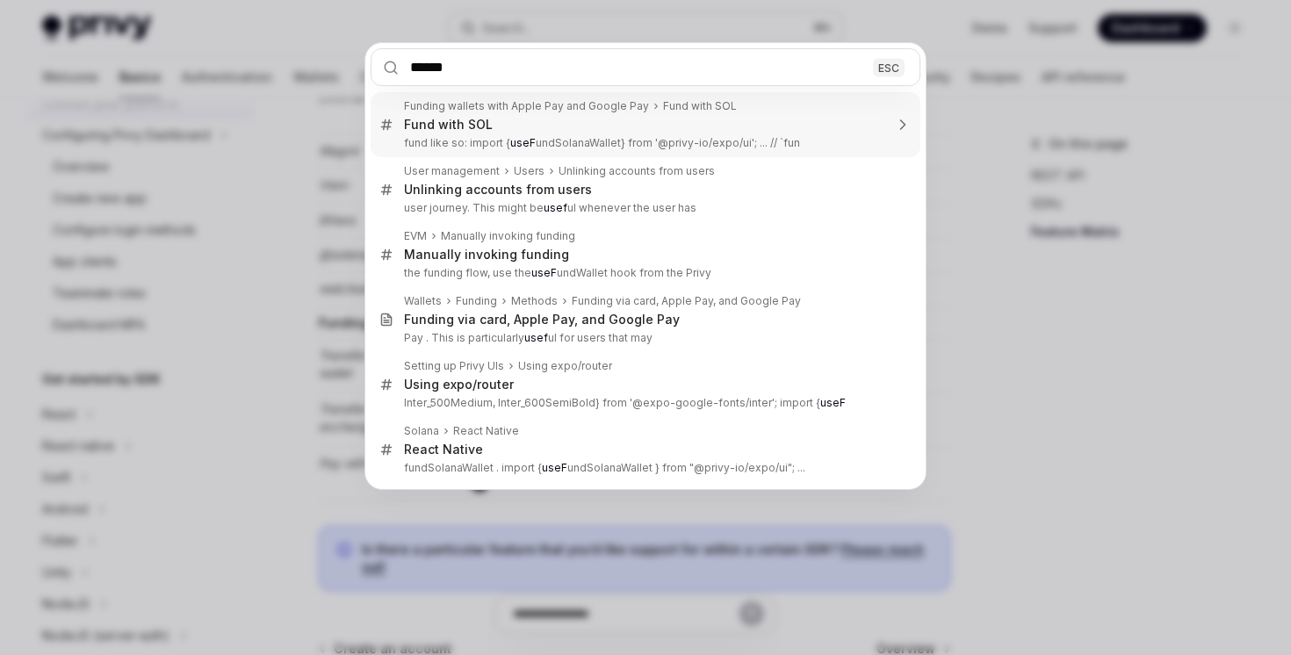
type input "*******"
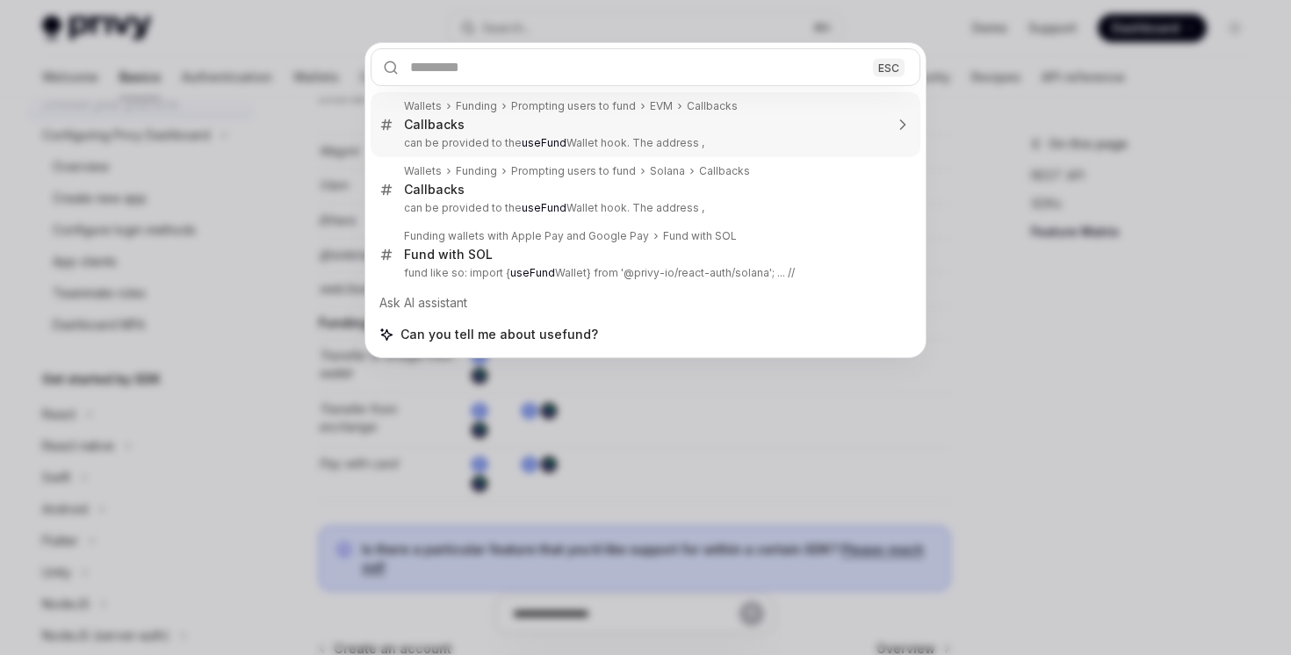
type textarea "*"
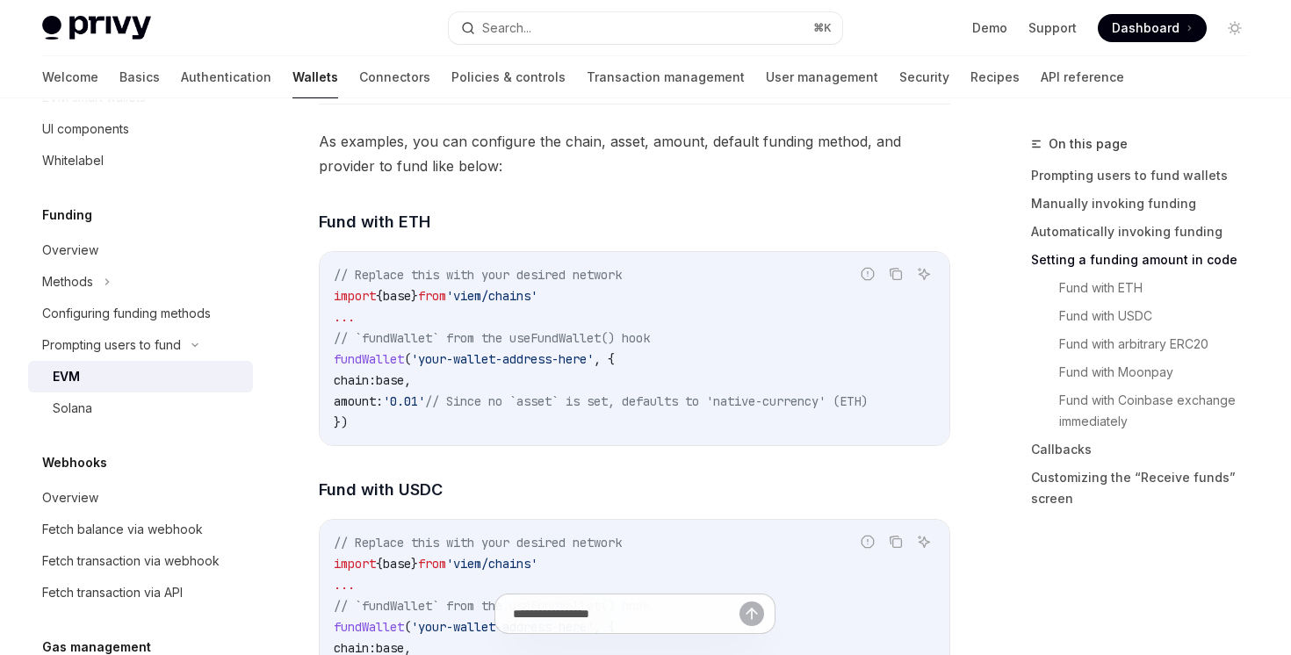
scroll to position [2298, 0]
